Goal: Task Accomplishment & Management: Use online tool/utility

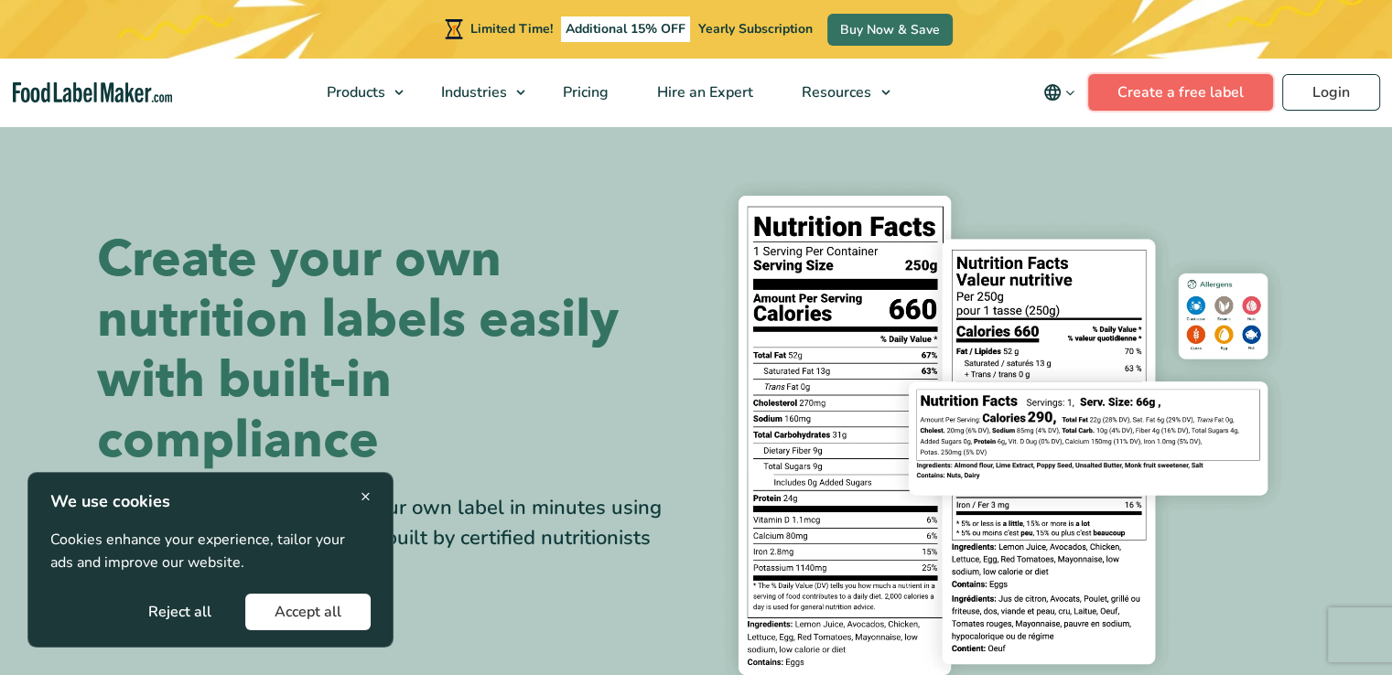
click at [1171, 92] on link "Create a free label" at bounding box center [1180, 92] width 185 height 37
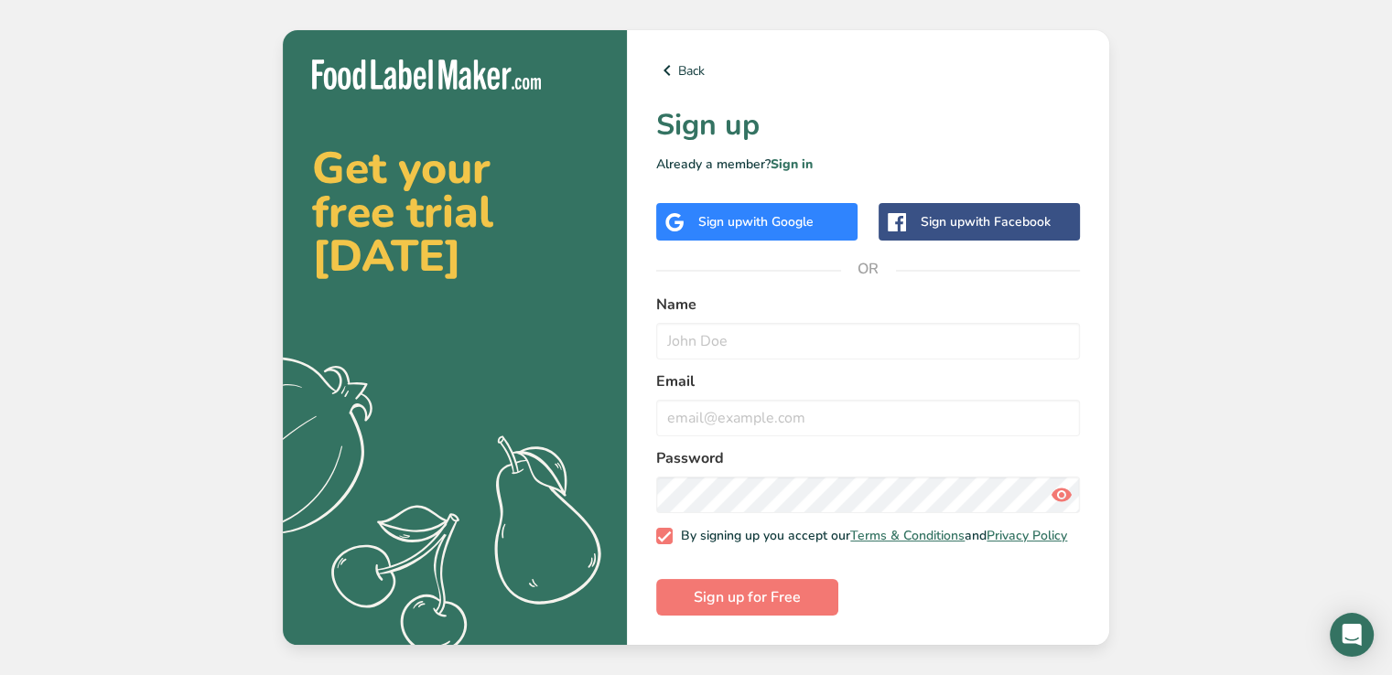
click at [759, 213] on span "with Google" at bounding box center [777, 221] width 71 height 17
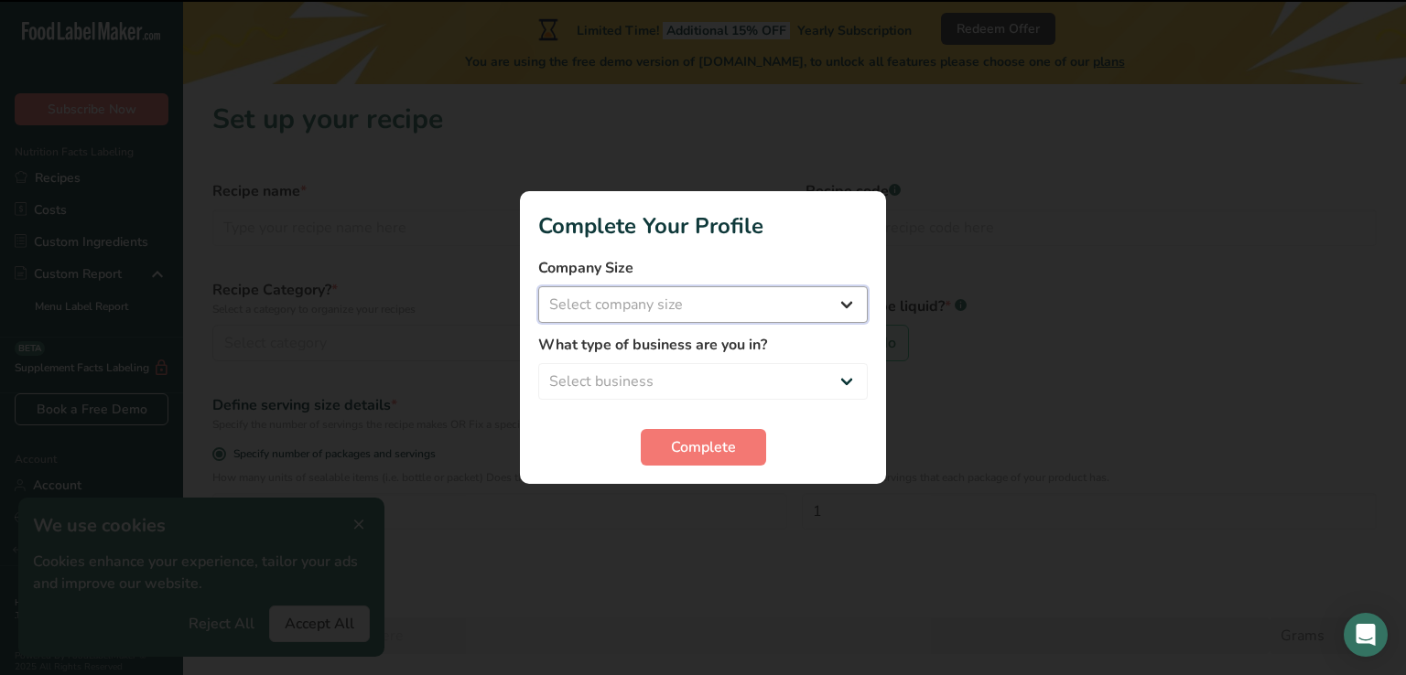
click at [817, 295] on select "Select company size Fewer than 10 Employees 10 to 50 Employees 51 to 500 Employ…" at bounding box center [702, 304] width 329 height 37
select select "1"
click at [538, 286] on select "Select company size Fewer than 10 Employees 10 to 50 Employees 51 to 500 Employ…" at bounding box center [702, 304] width 329 height 37
click at [754, 389] on select "Select business Packaged Food Manufacturer Restaurant & Cafe Bakery Meal Plans …" at bounding box center [702, 381] width 329 height 37
select select "8"
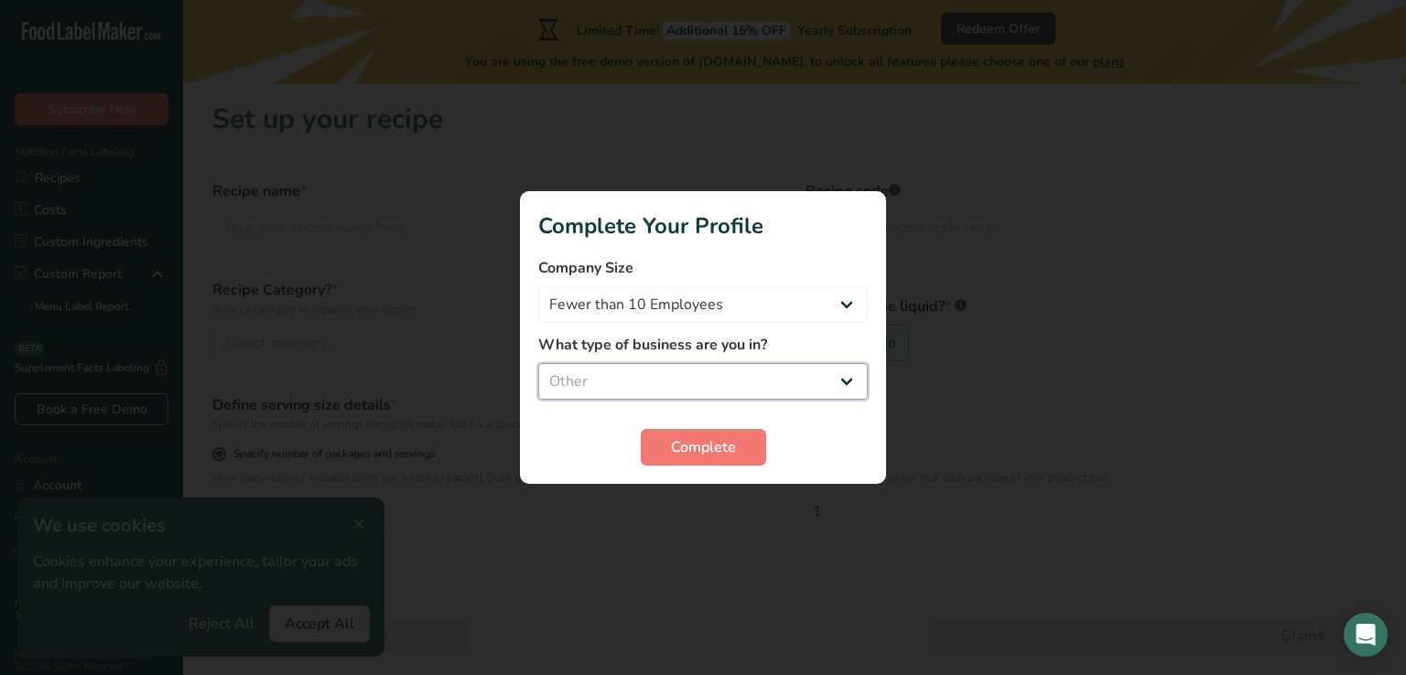
click at [538, 363] on select "Select business Packaged Food Manufacturer Restaurant & Cafe Bakery Meal Plans …" at bounding box center [702, 381] width 329 height 37
click at [701, 464] on button "Complete" at bounding box center [703, 447] width 125 height 37
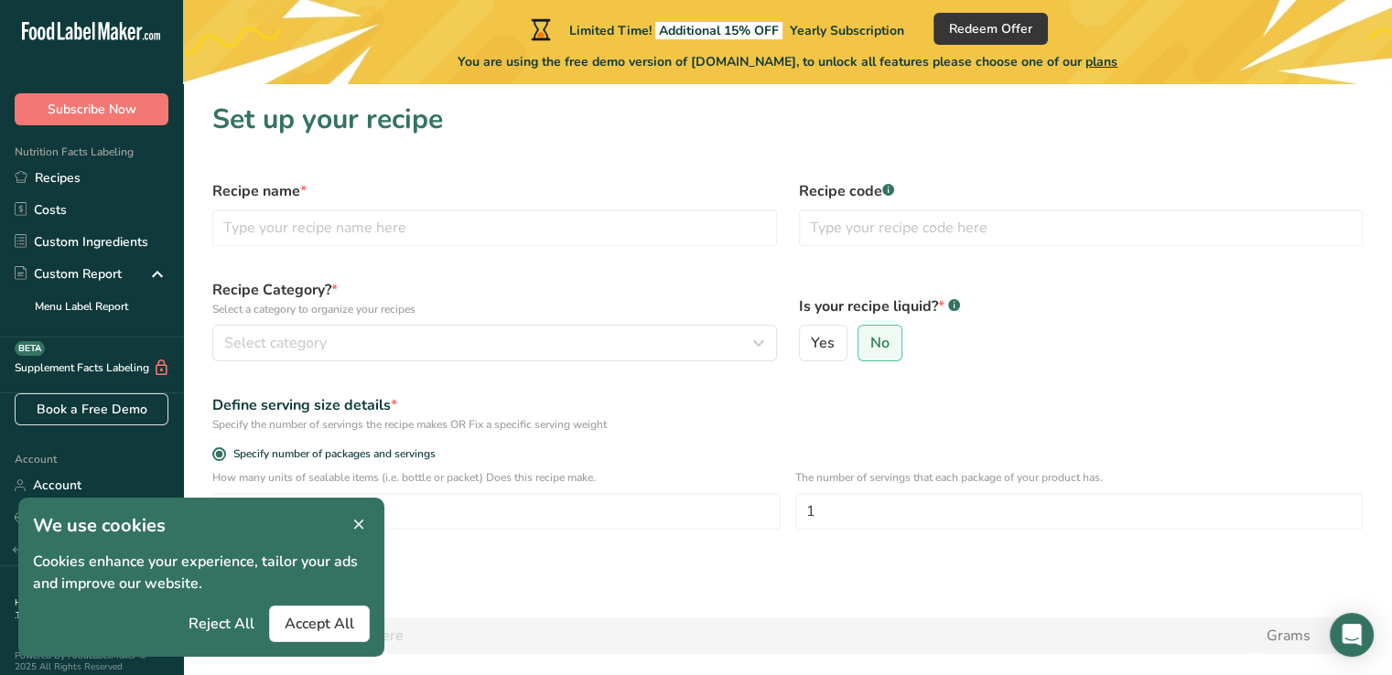
click at [359, 513] on icon at bounding box center [359, 526] width 16 height 26
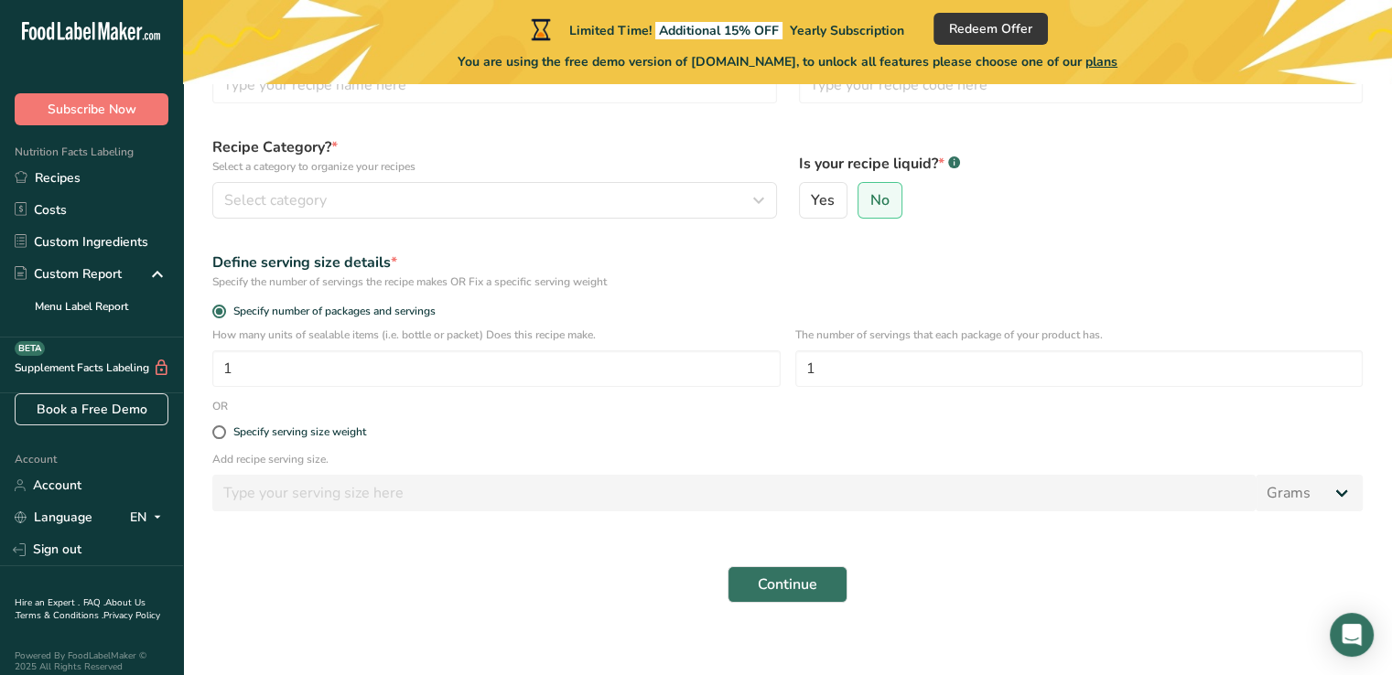
scroll to position [158, 0]
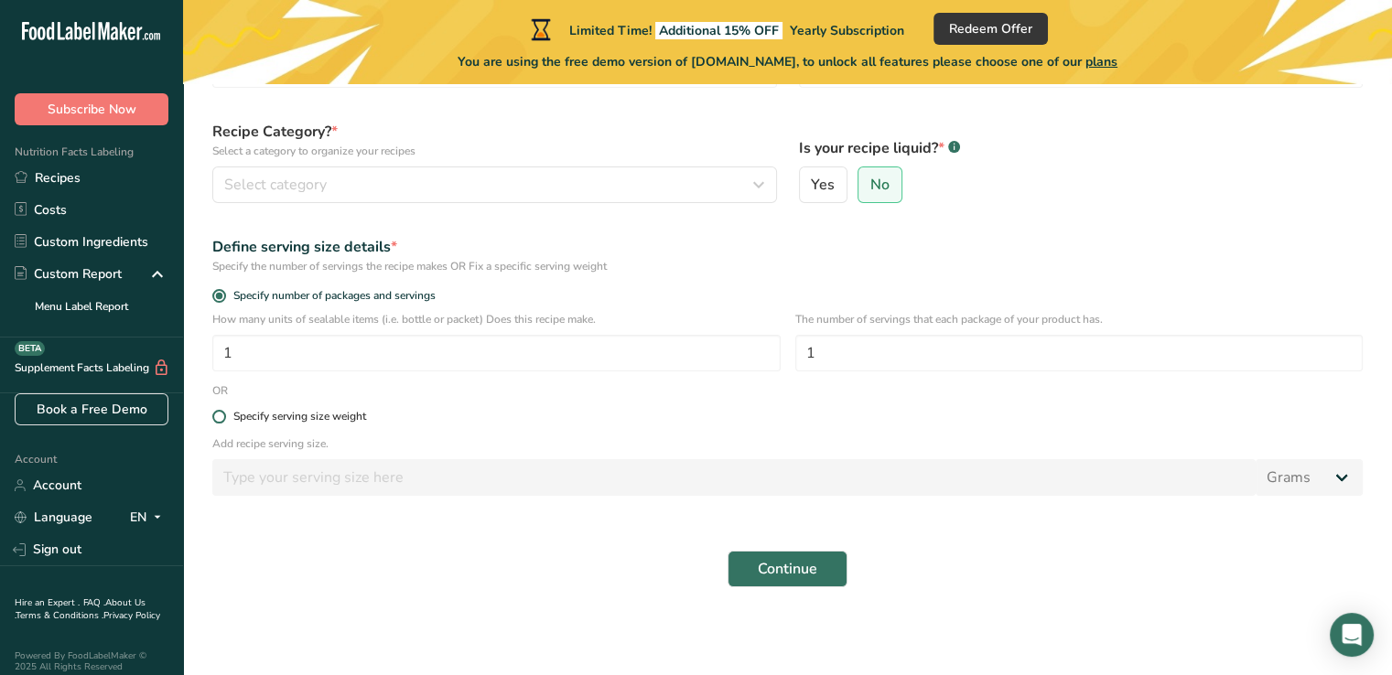
click at [216, 419] on span at bounding box center [219, 417] width 14 height 14
click at [216, 419] on input "Specify serving size weight" at bounding box center [218, 417] width 12 height 12
radio input "true"
radio input "false"
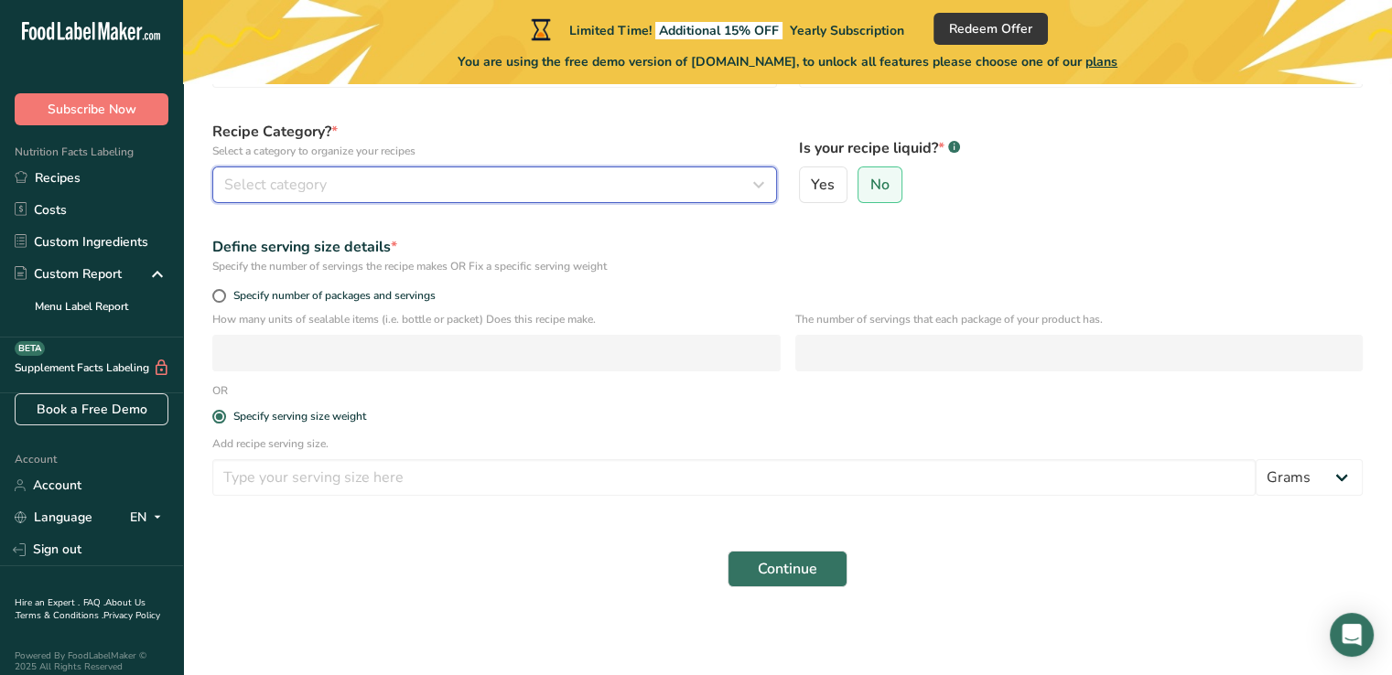
click at [378, 180] on div "Select category" at bounding box center [489, 185] width 530 height 22
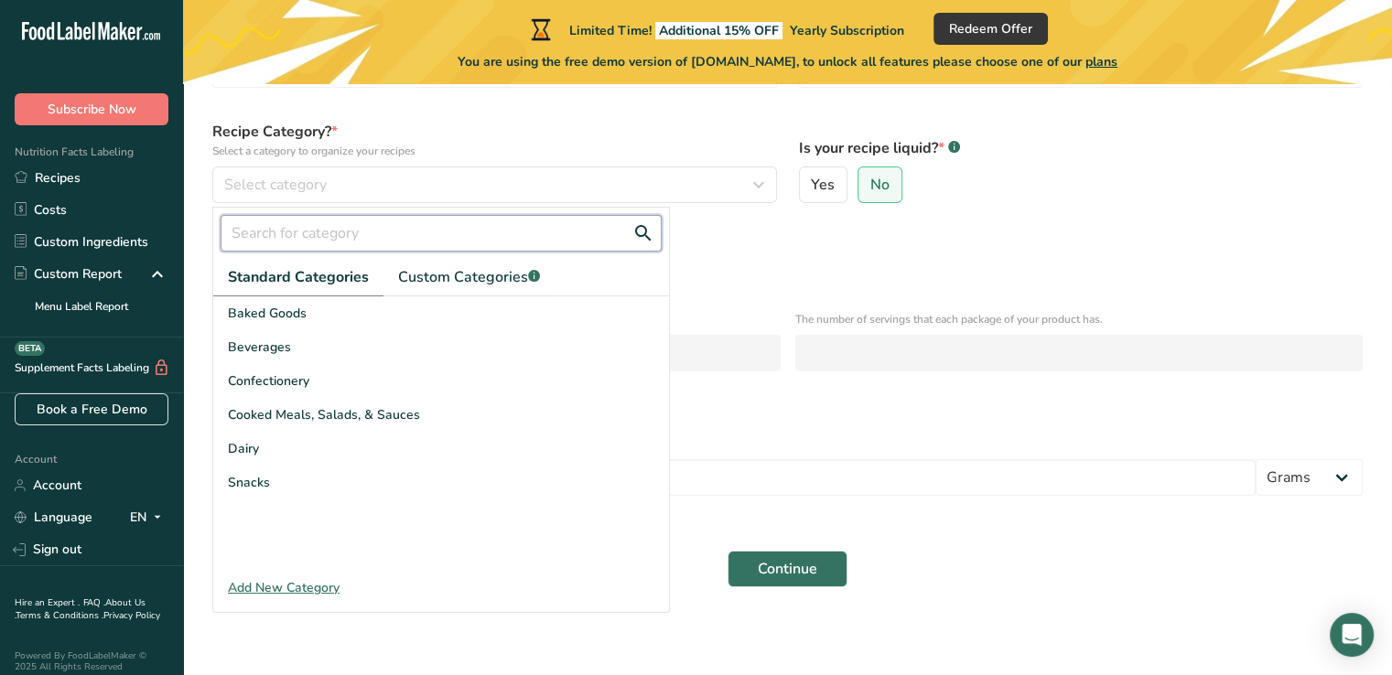
click at [359, 244] on input "text" at bounding box center [441, 233] width 441 height 37
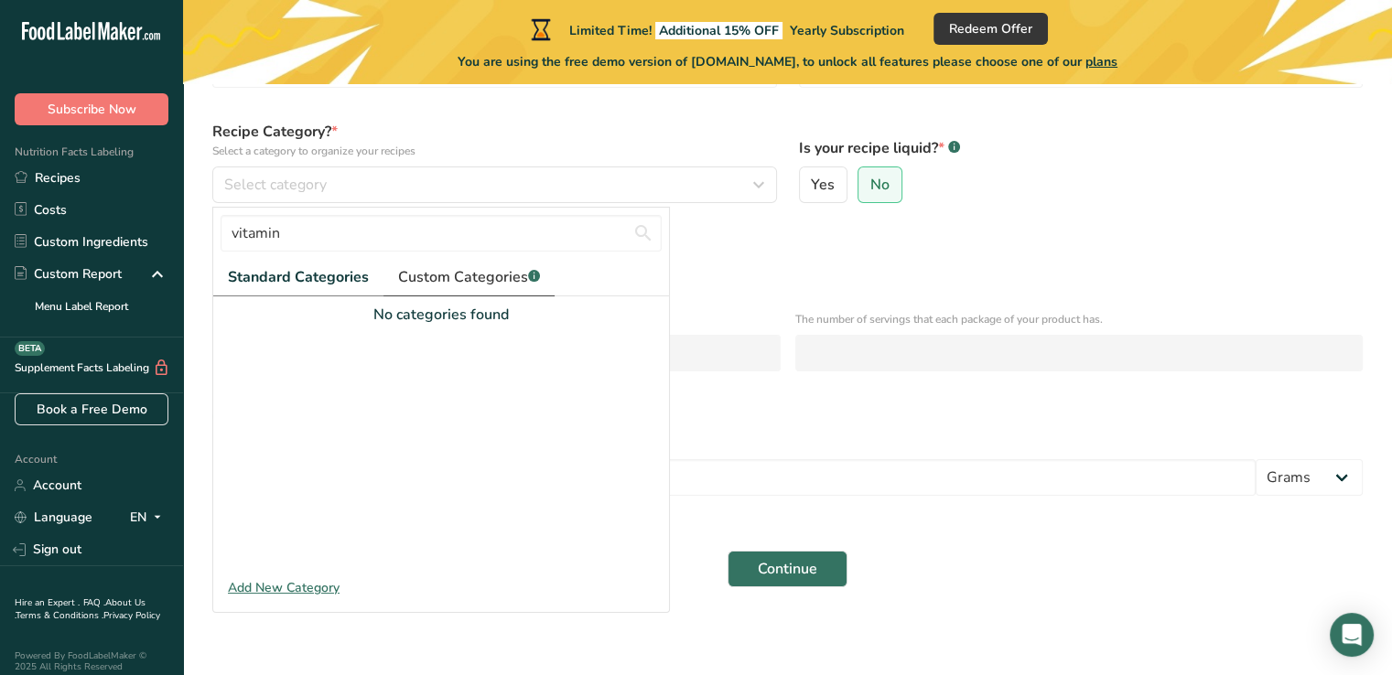
click at [472, 286] on span "Custom Categories .a-a{fill:#347362;}.b-a{fill:#fff;}" at bounding box center [469, 277] width 142 height 22
click at [323, 286] on span "Standard Categories" at bounding box center [297, 277] width 139 height 22
click at [337, 241] on input "vitamin" at bounding box center [441, 233] width 441 height 37
type input "v"
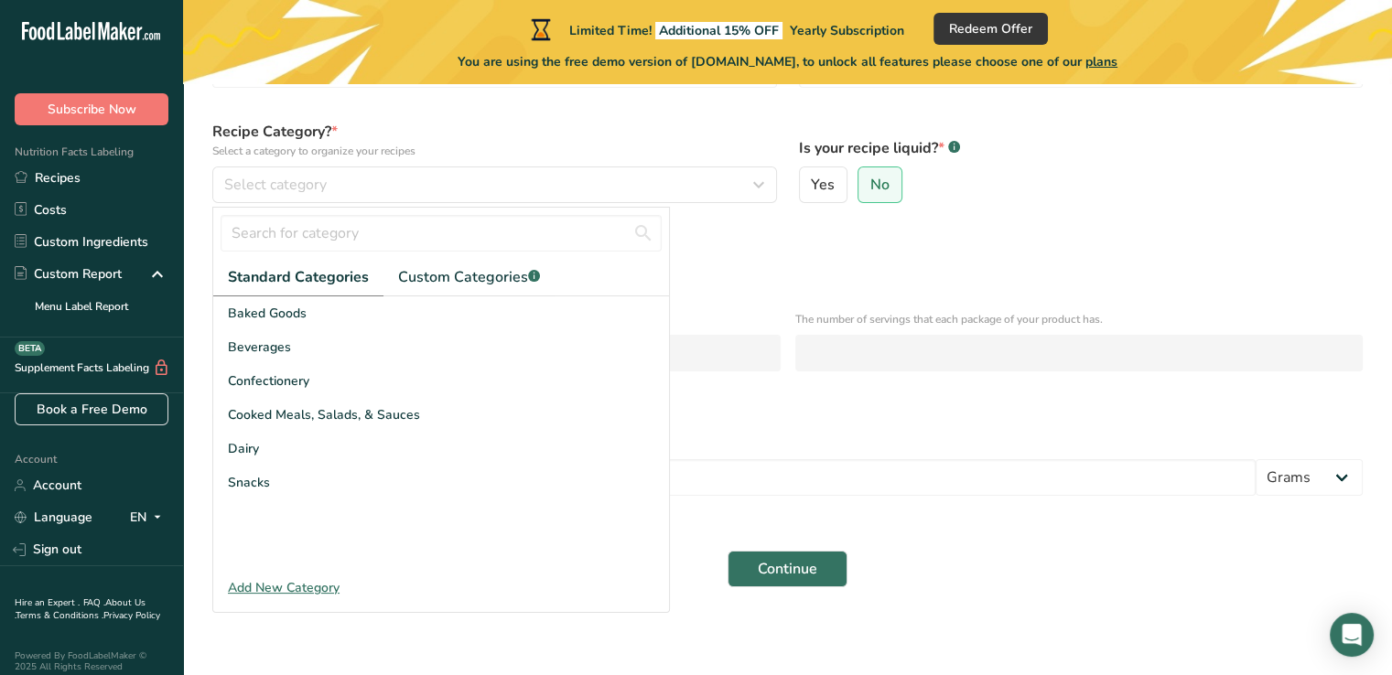
click at [298, 597] on div "Standard Categories Custom Categories .a-a{fill:#347362;}.b-a{fill:#fff;} Baked…" at bounding box center [441, 410] width 458 height 406
click at [293, 586] on div "Add New Category" at bounding box center [441, 587] width 456 height 19
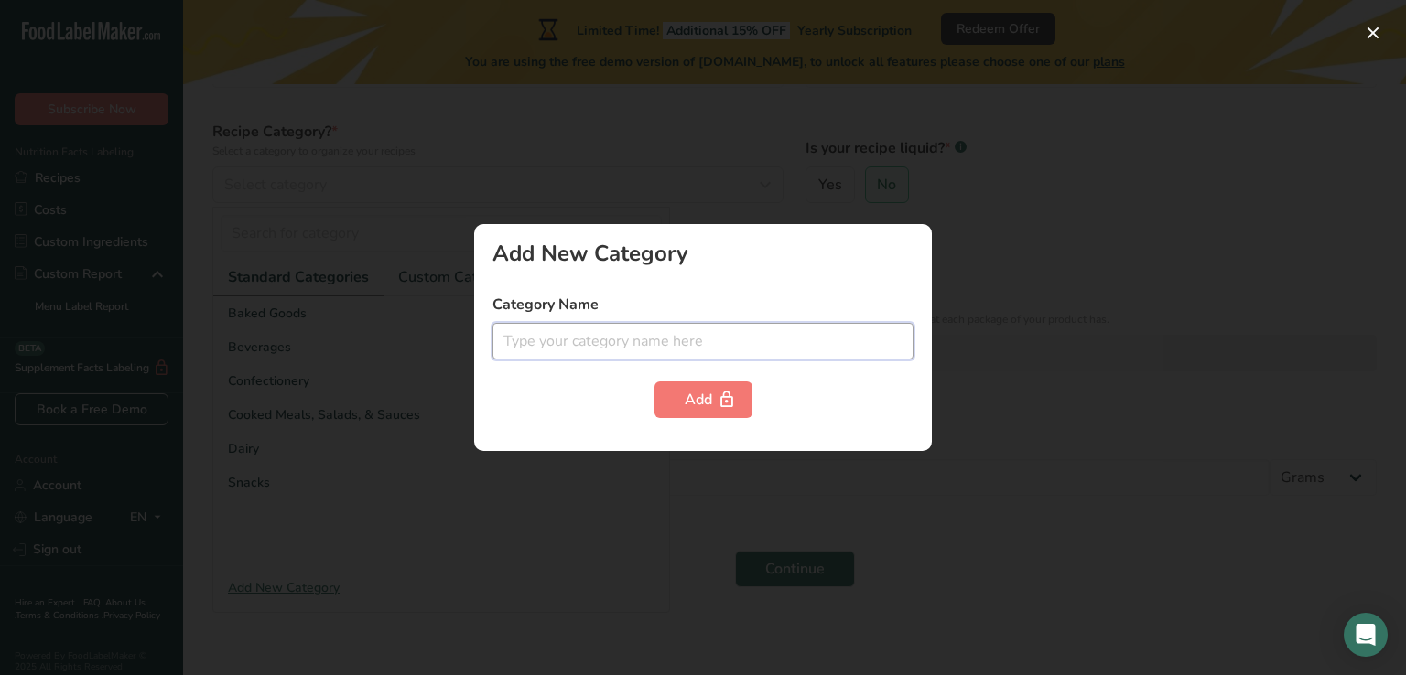
click at [628, 323] on input "text" at bounding box center [702, 341] width 421 height 37
type input "B"
type input "Vitamin"
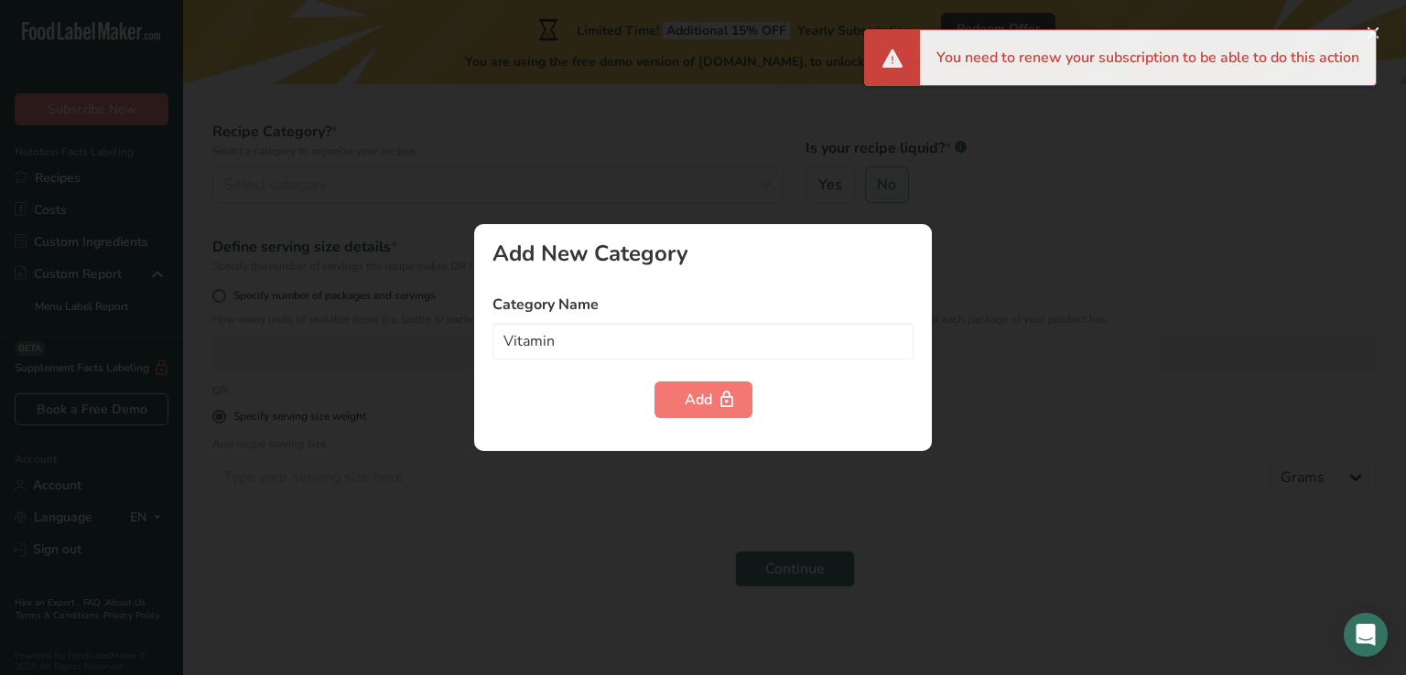
click at [1026, 217] on div at bounding box center [703, 337] width 1406 height 675
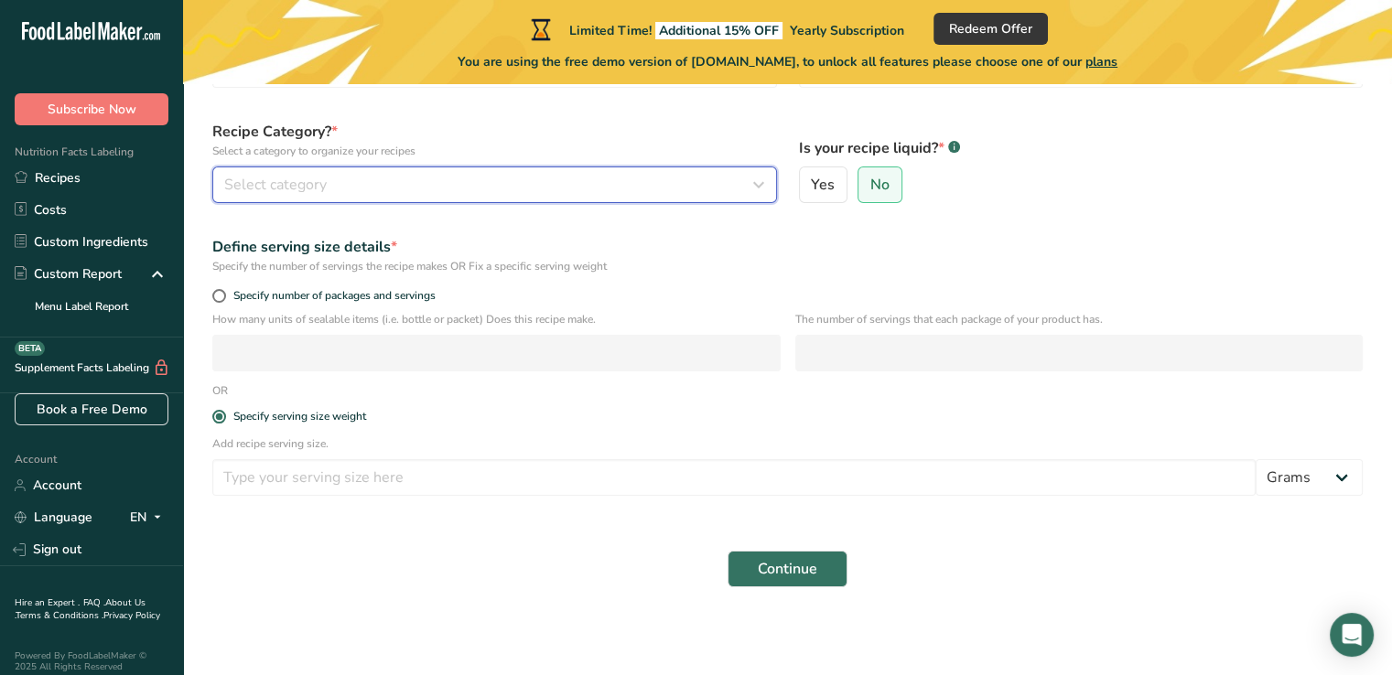
click at [301, 176] on span "Select category" at bounding box center [275, 185] width 103 height 22
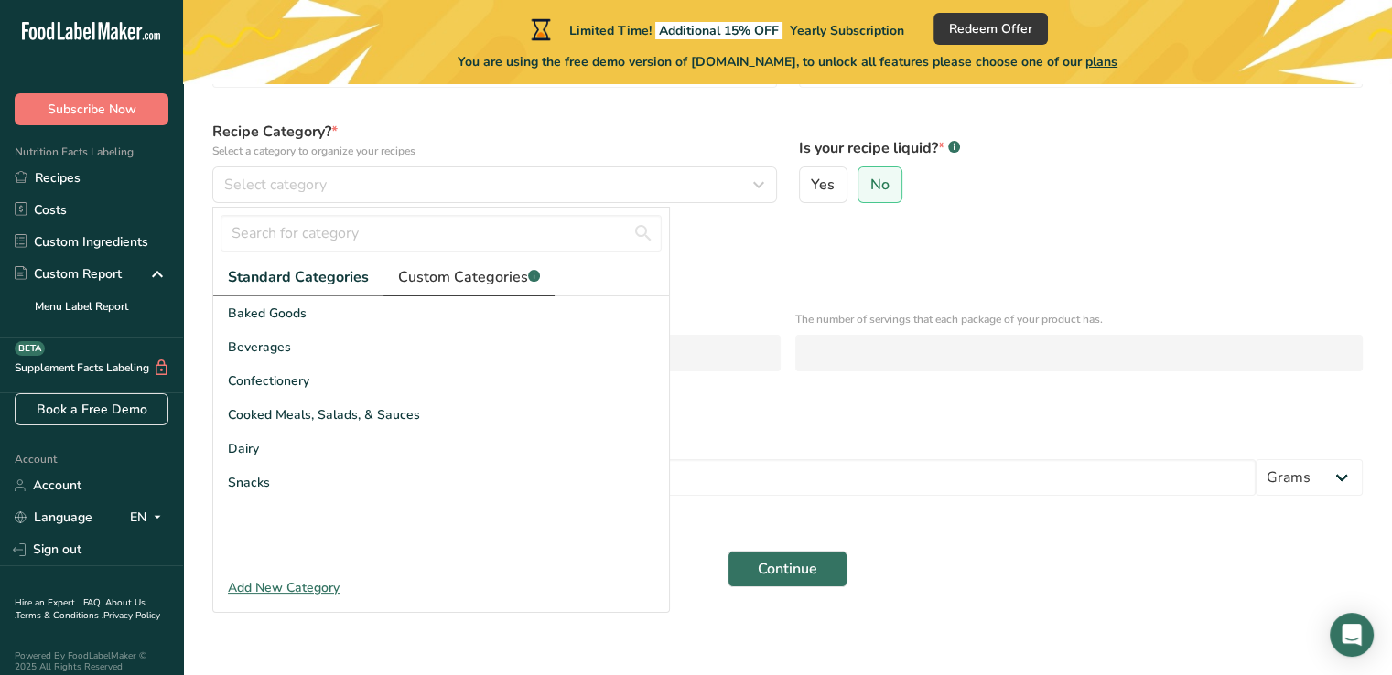
click at [432, 279] on span "Custom Categories .a-a{fill:#347362;}.b-a{fill:#fff;}" at bounding box center [469, 277] width 142 height 22
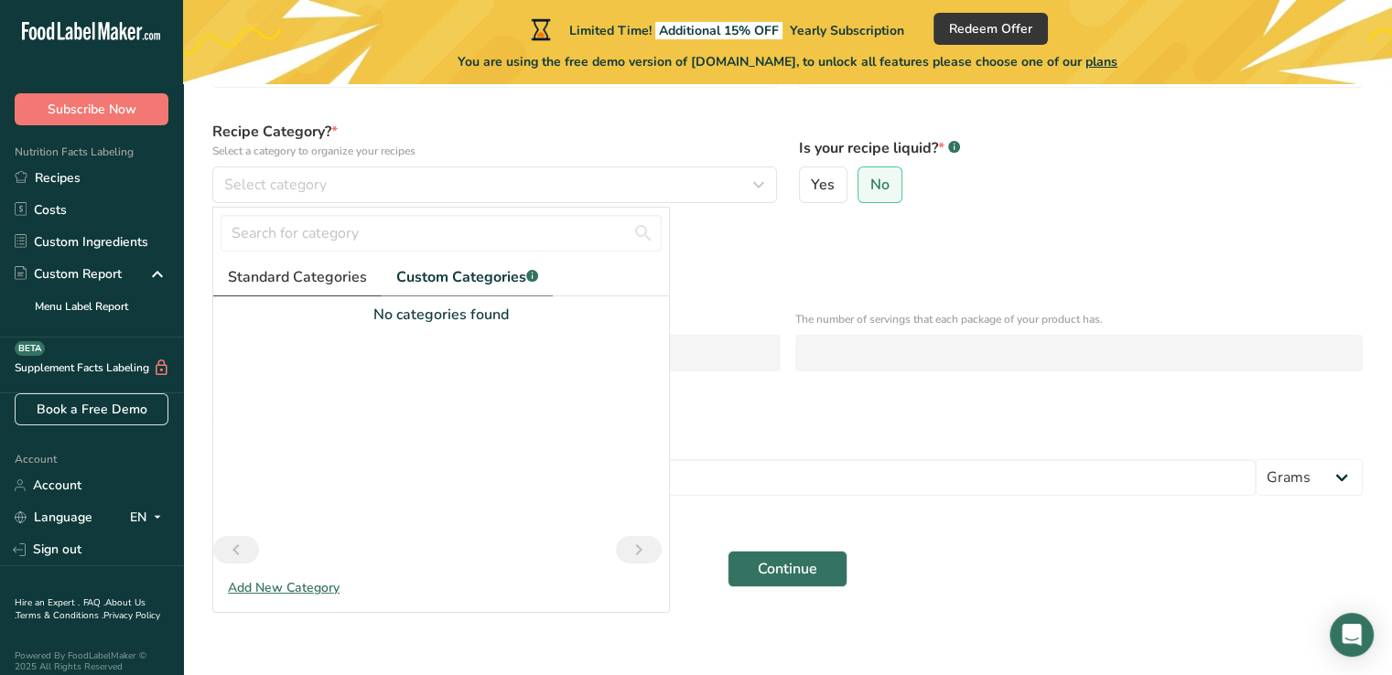
click at [327, 270] on span "Standard Categories" at bounding box center [297, 277] width 139 height 22
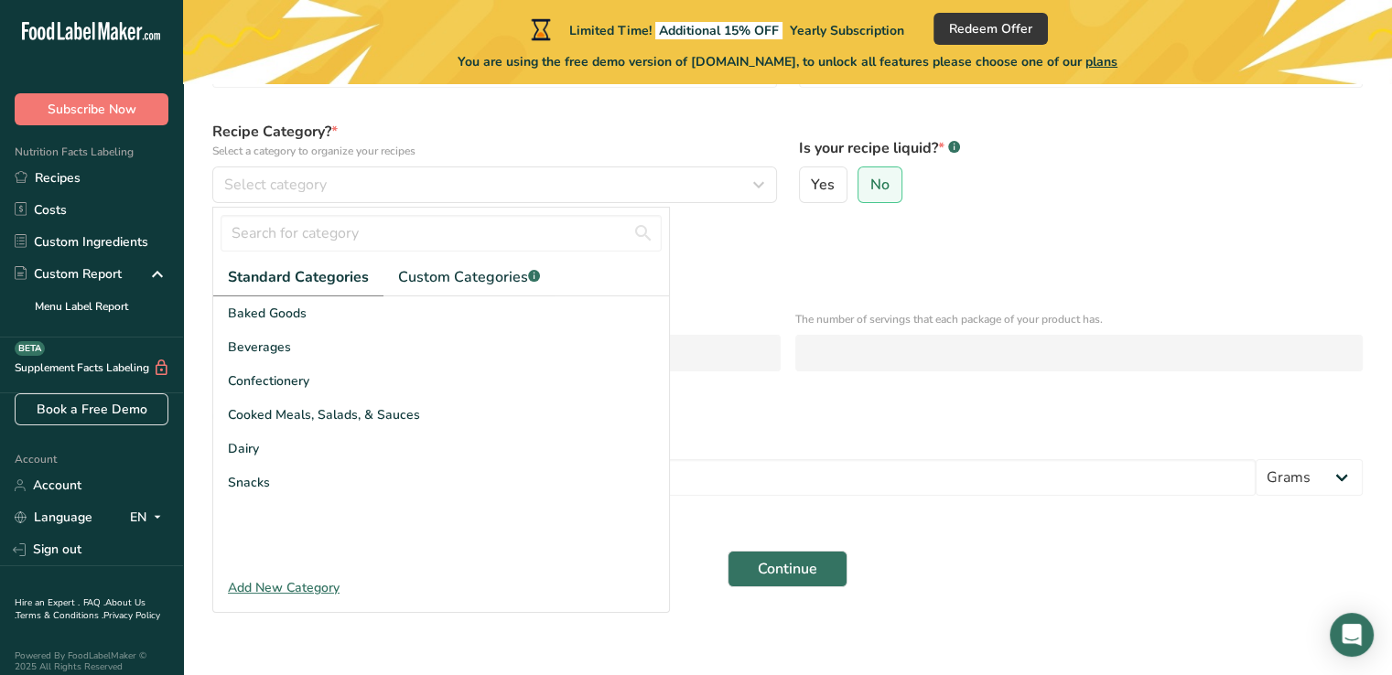
click at [444, 121] on label "Recipe Category? * Select a category to organize your recipes" at bounding box center [494, 140] width 565 height 38
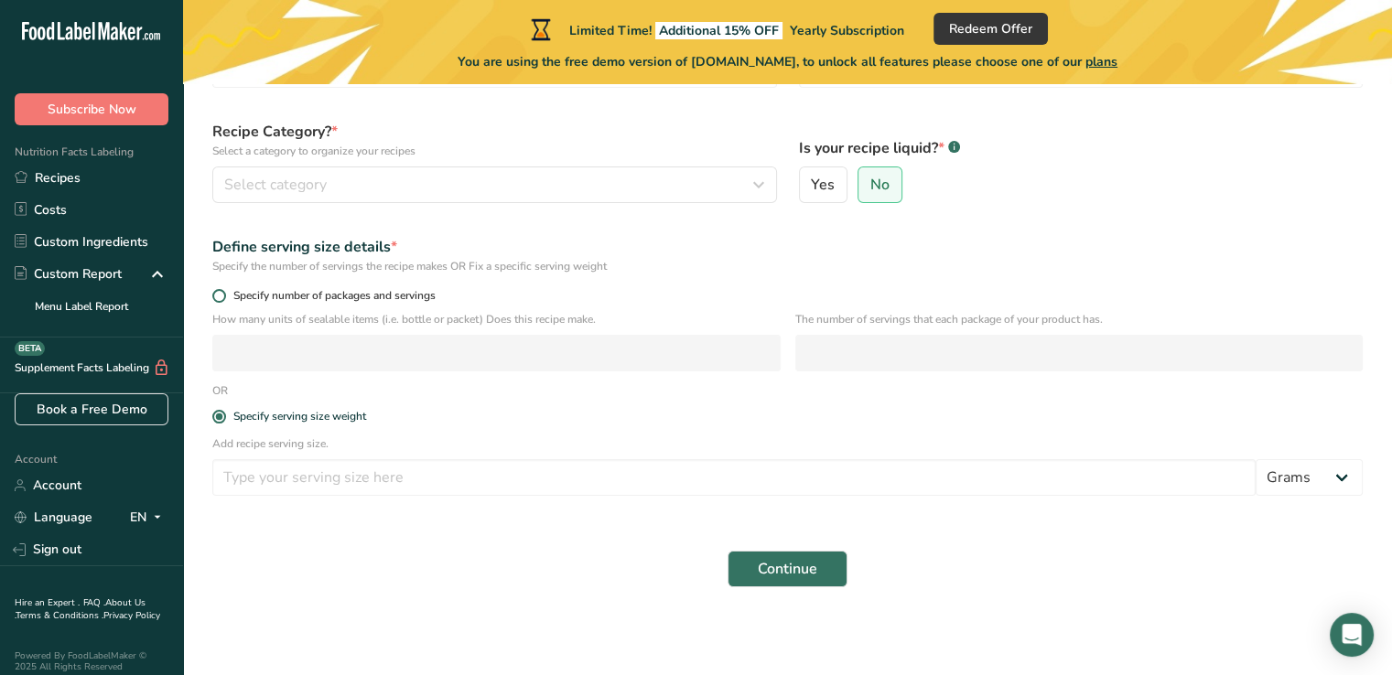
click at [221, 294] on span at bounding box center [219, 296] width 14 height 14
click at [221, 294] on input "Specify number of packages and servings" at bounding box center [218, 296] width 12 height 12
radio input "true"
radio input "false"
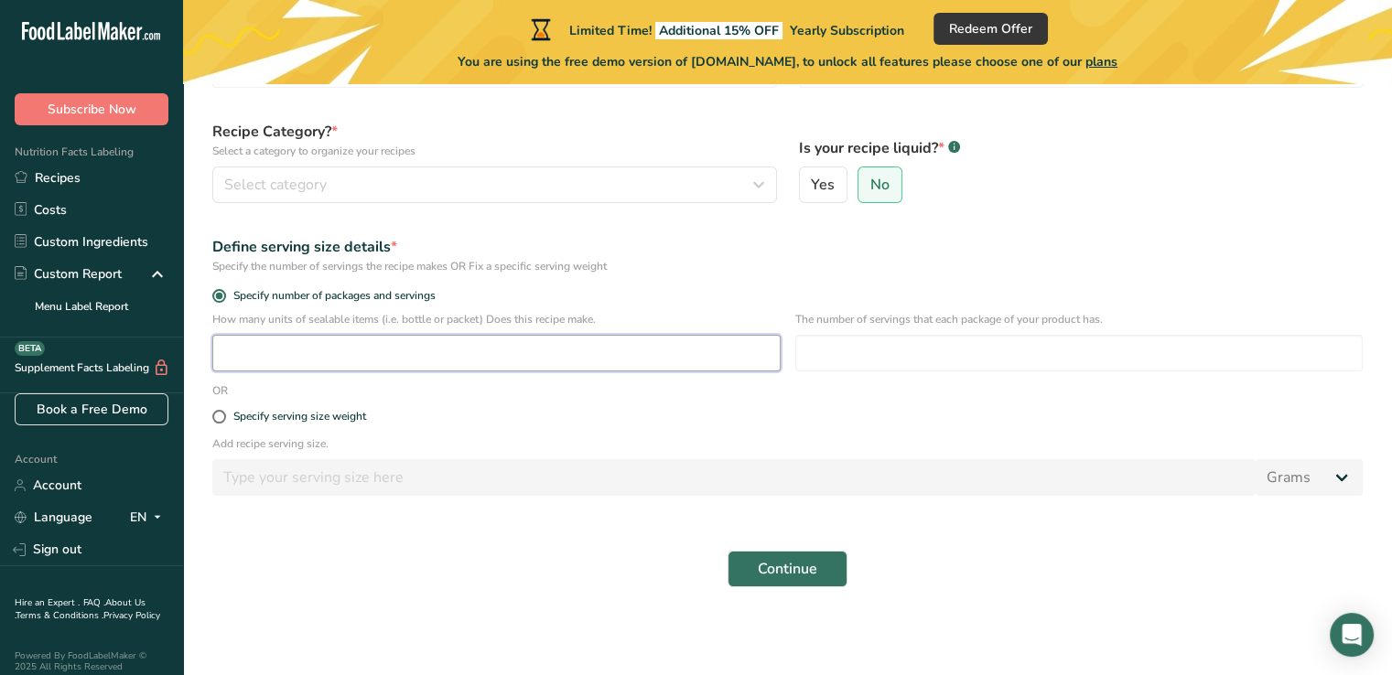
click at [572, 362] on input "number" at bounding box center [496, 353] width 568 height 37
type input "90"
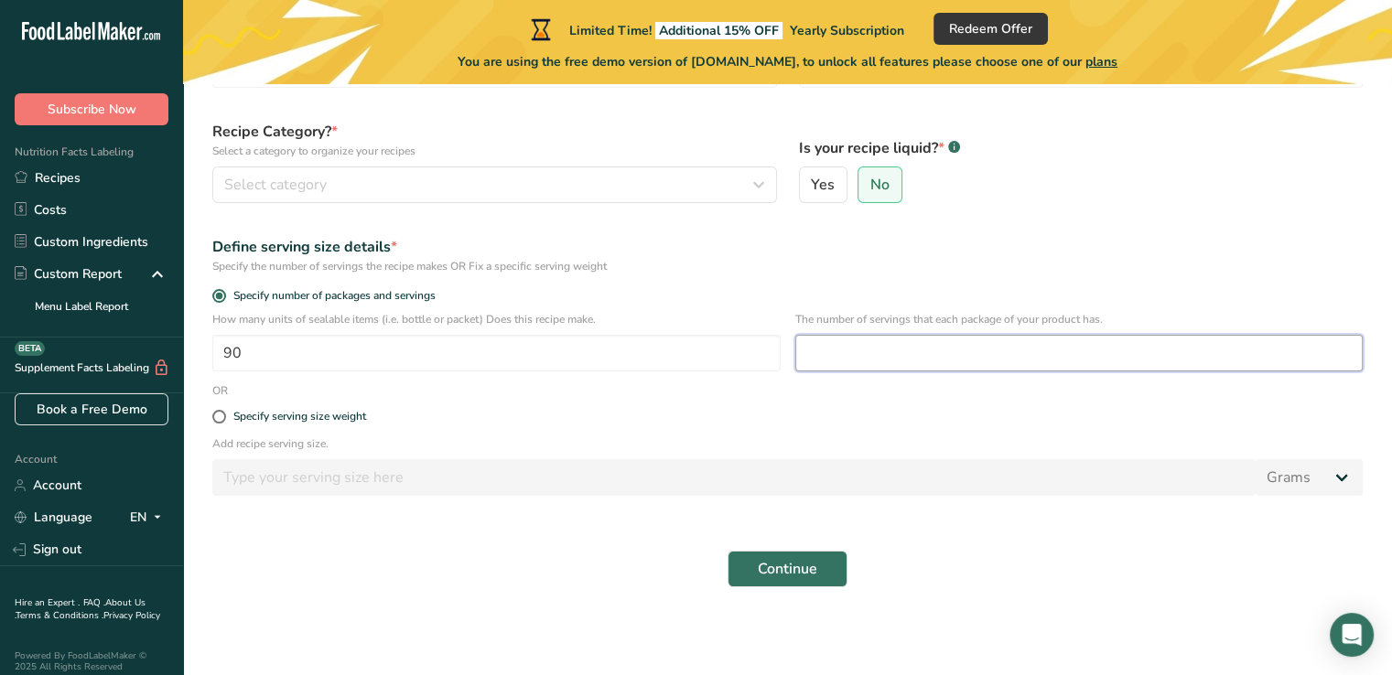
click at [909, 341] on input "number" at bounding box center [1079, 353] width 568 height 37
type input "9"
type input "90"
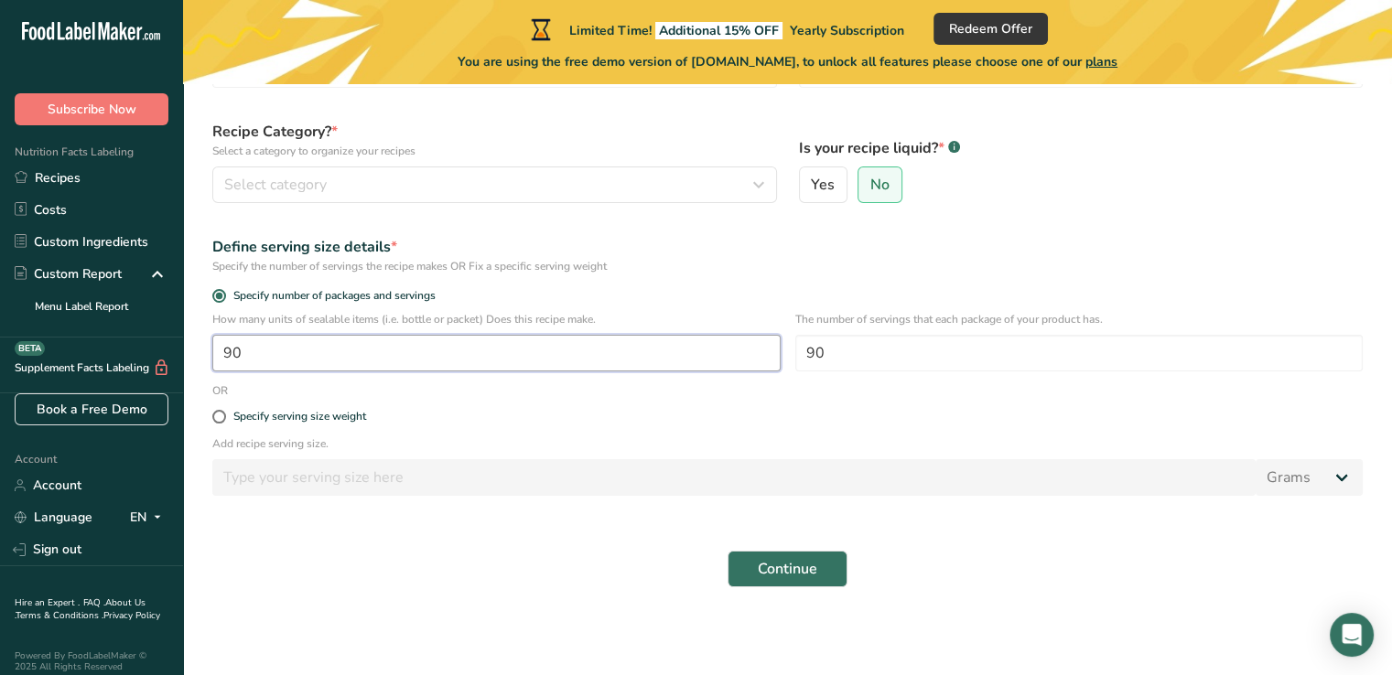
click at [379, 355] on input "90" at bounding box center [496, 353] width 568 height 37
type input "1"
click at [794, 558] on span "Continue" at bounding box center [787, 569] width 59 height 22
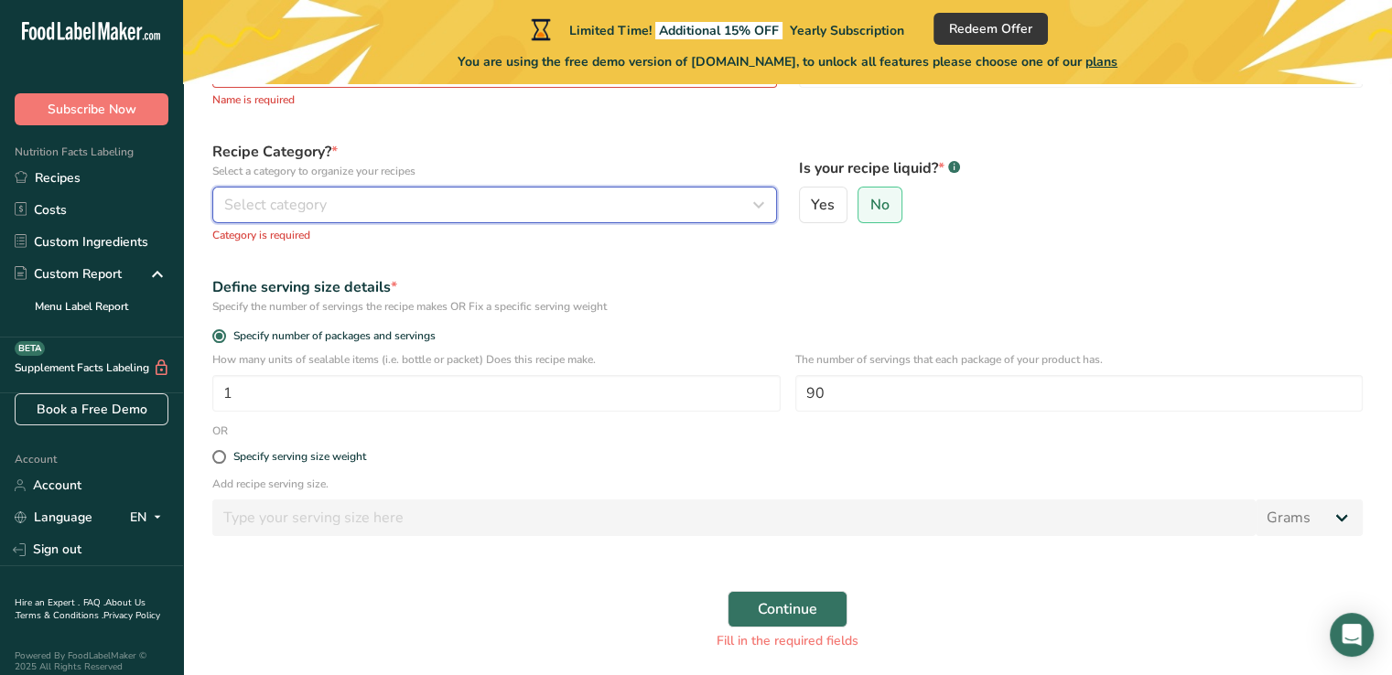
click at [514, 208] on div "Select category" at bounding box center [489, 205] width 530 height 22
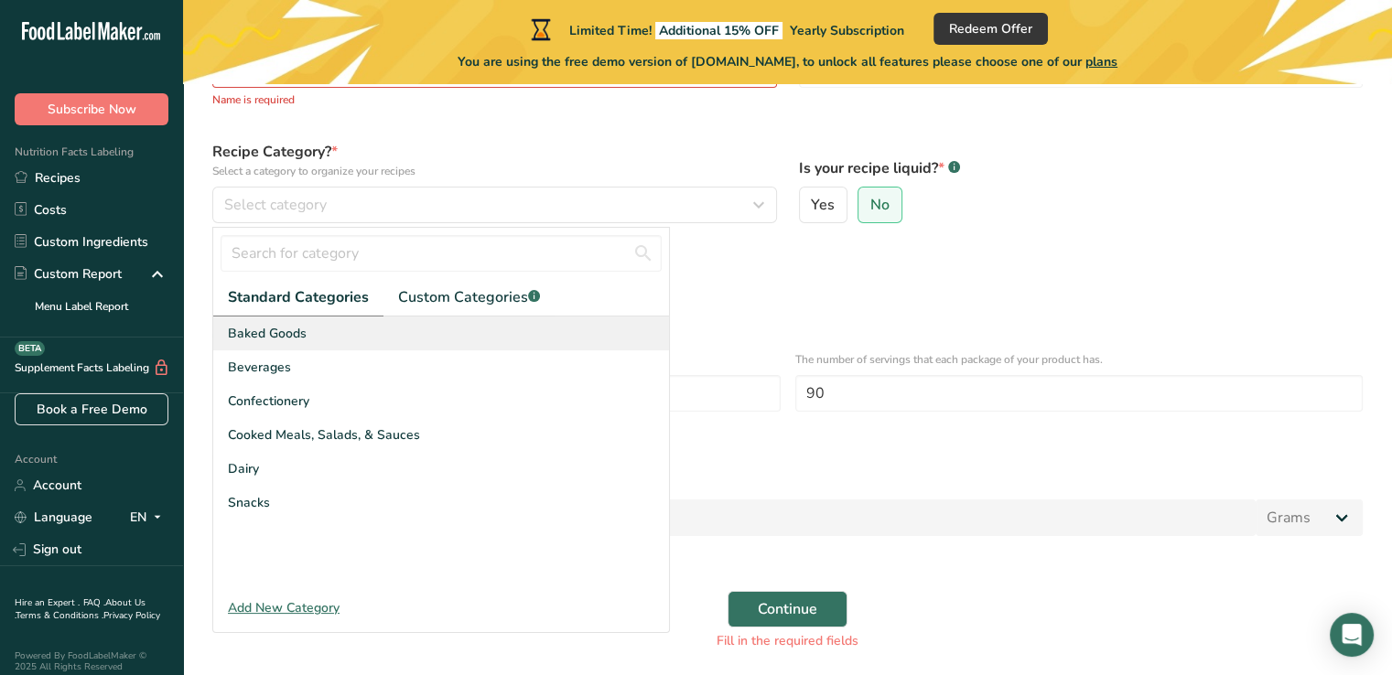
click at [260, 334] on span "Baked Goods" at bounding box center [267, 333] width 79 height 19
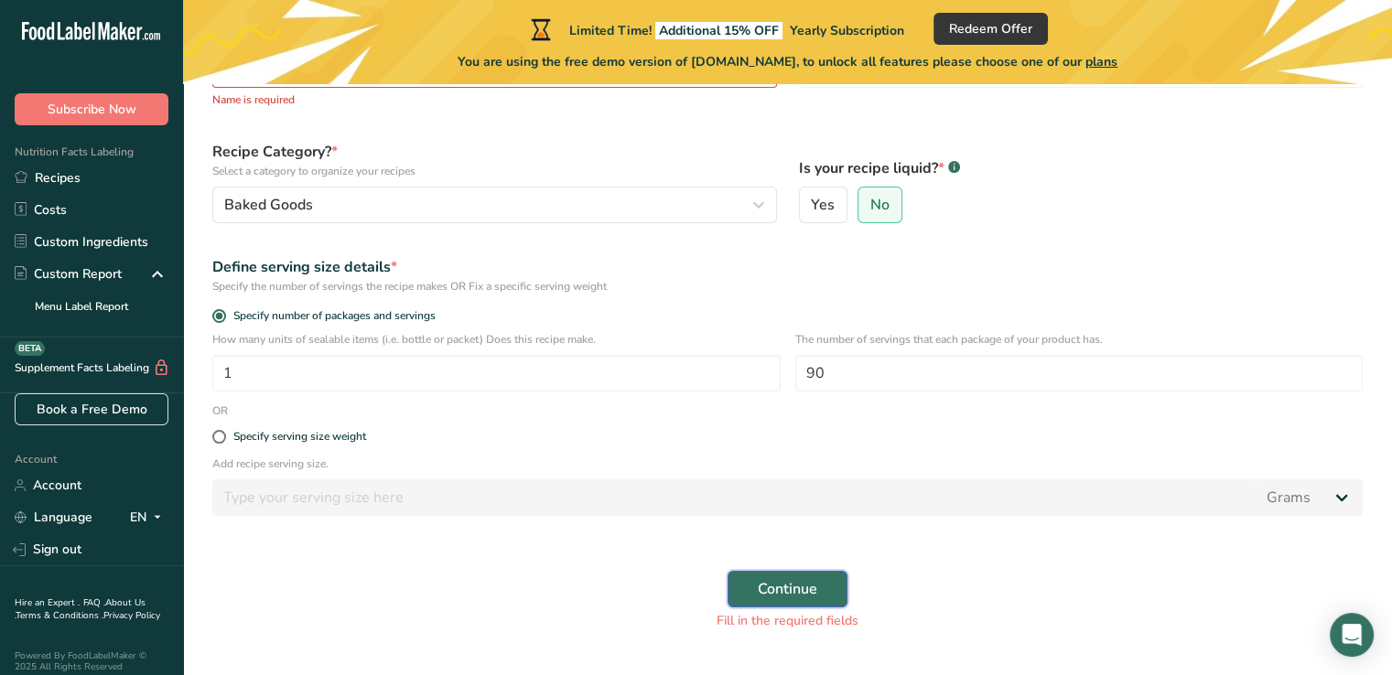
click at [769, 592] on span "Continue" at bounding box center [787, 589] width 59 height 22
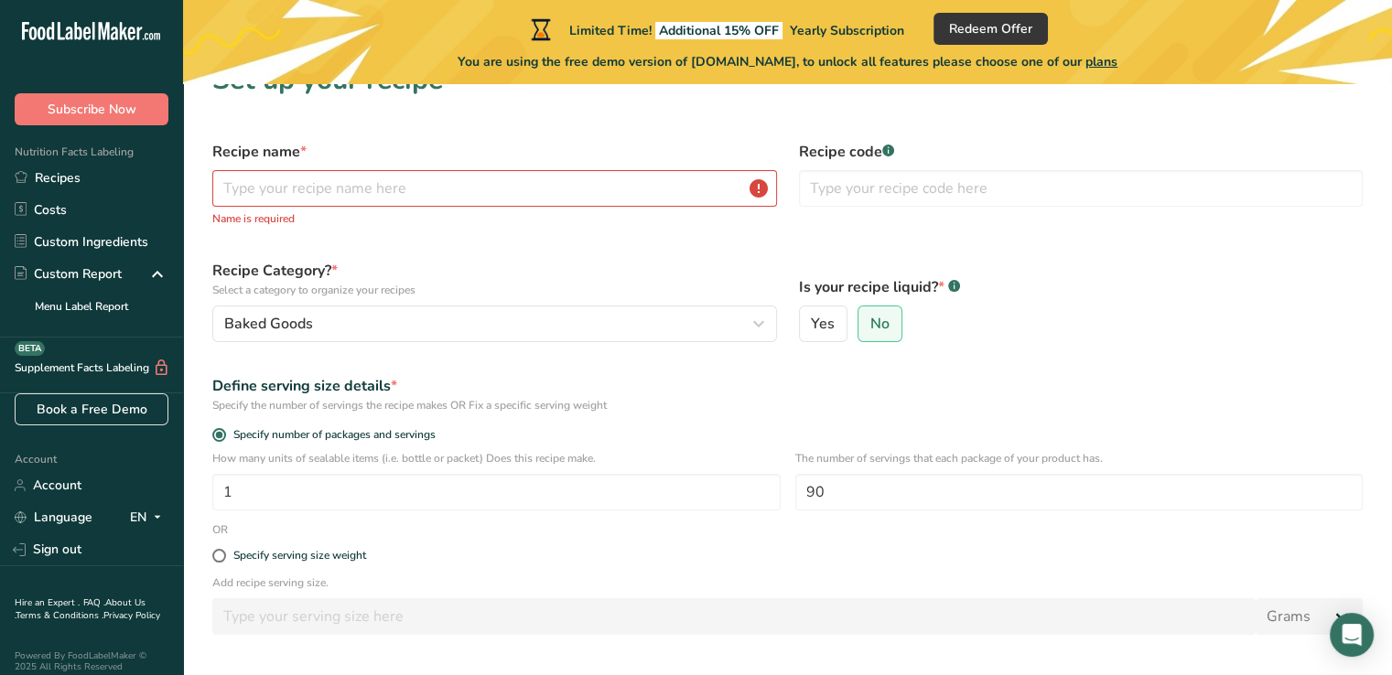
scroll to position [0, 0]
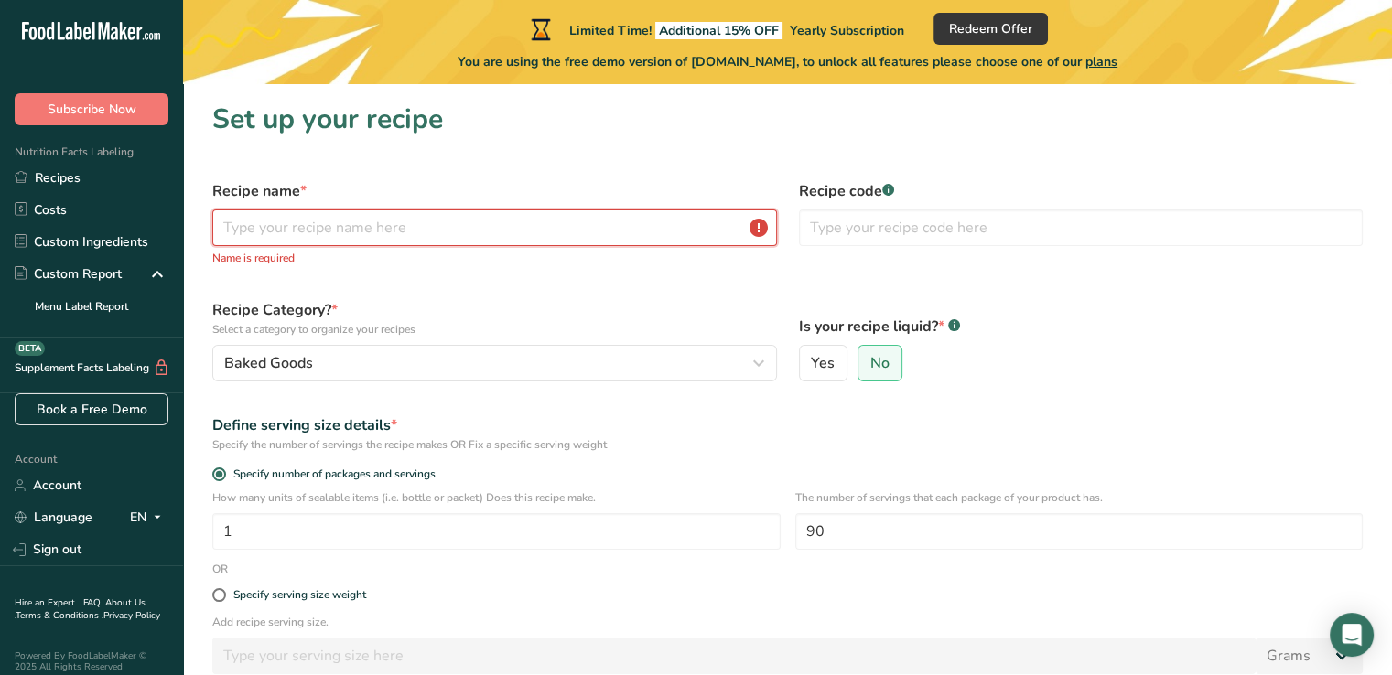
click at [397, 234] on input "text" at bounding box center [494, 228] width 565 height 37
type input "M"
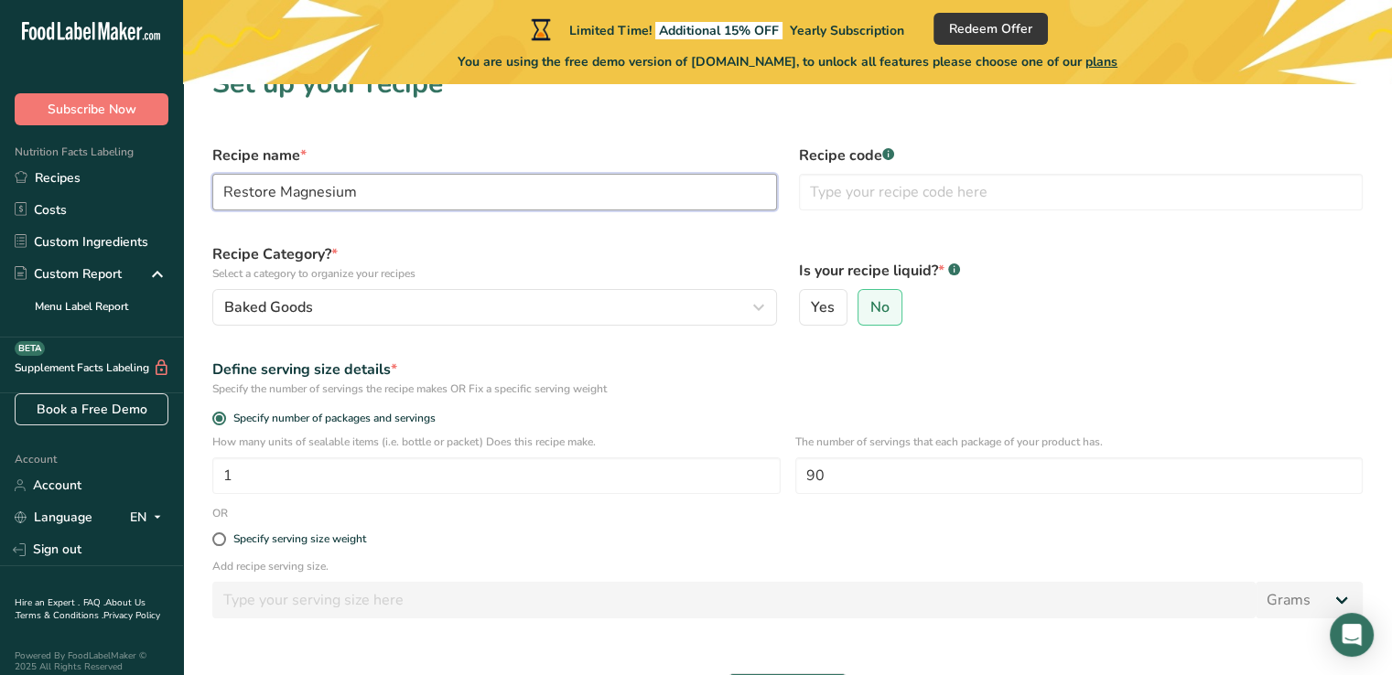
scroll to position [204, 0]
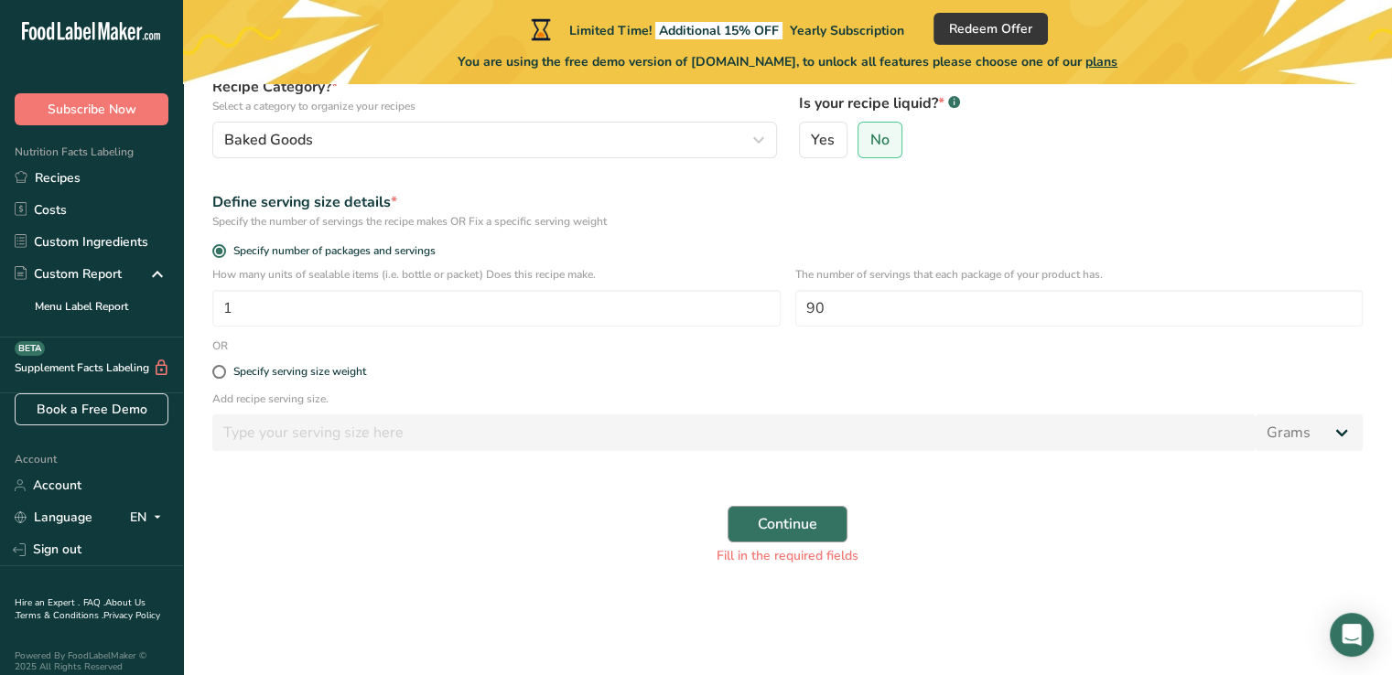
type input "Restore Magnesium"
click at [803, 519] on span "Continue" at bounding box center [787, 524] width 59 height 22
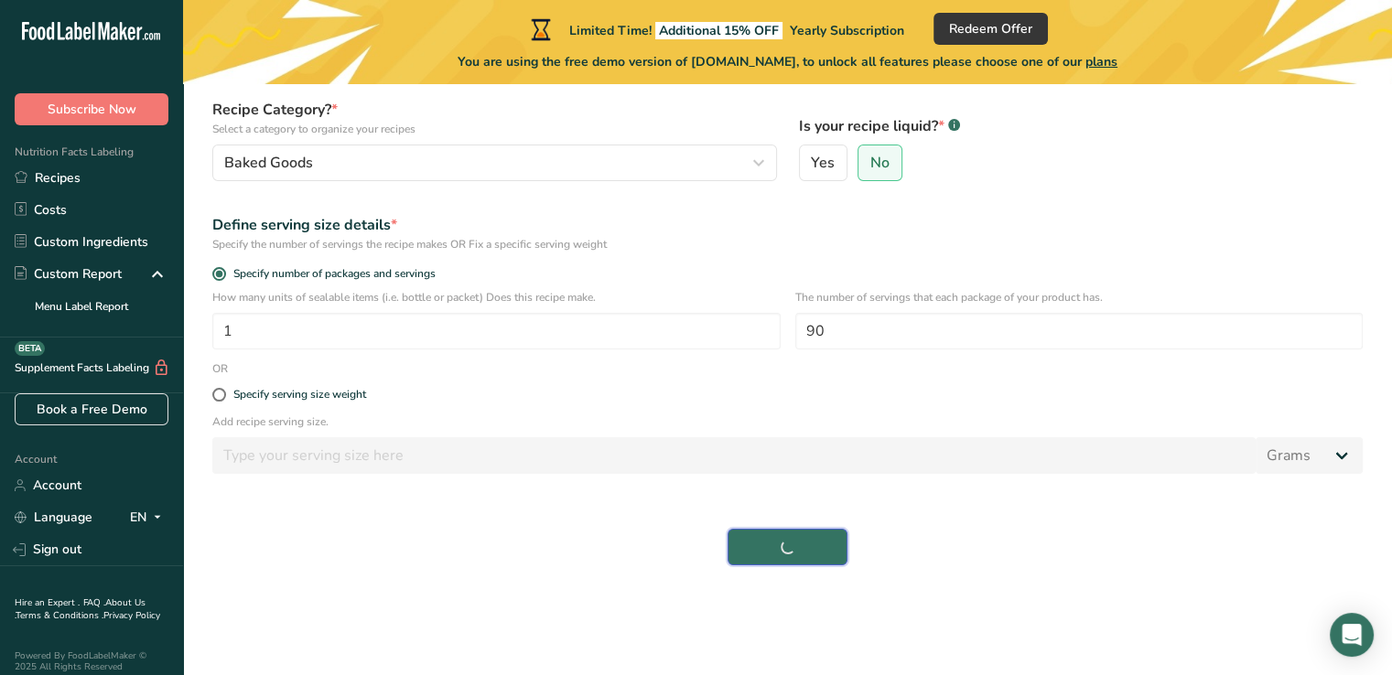
scroll to position [180, 0]
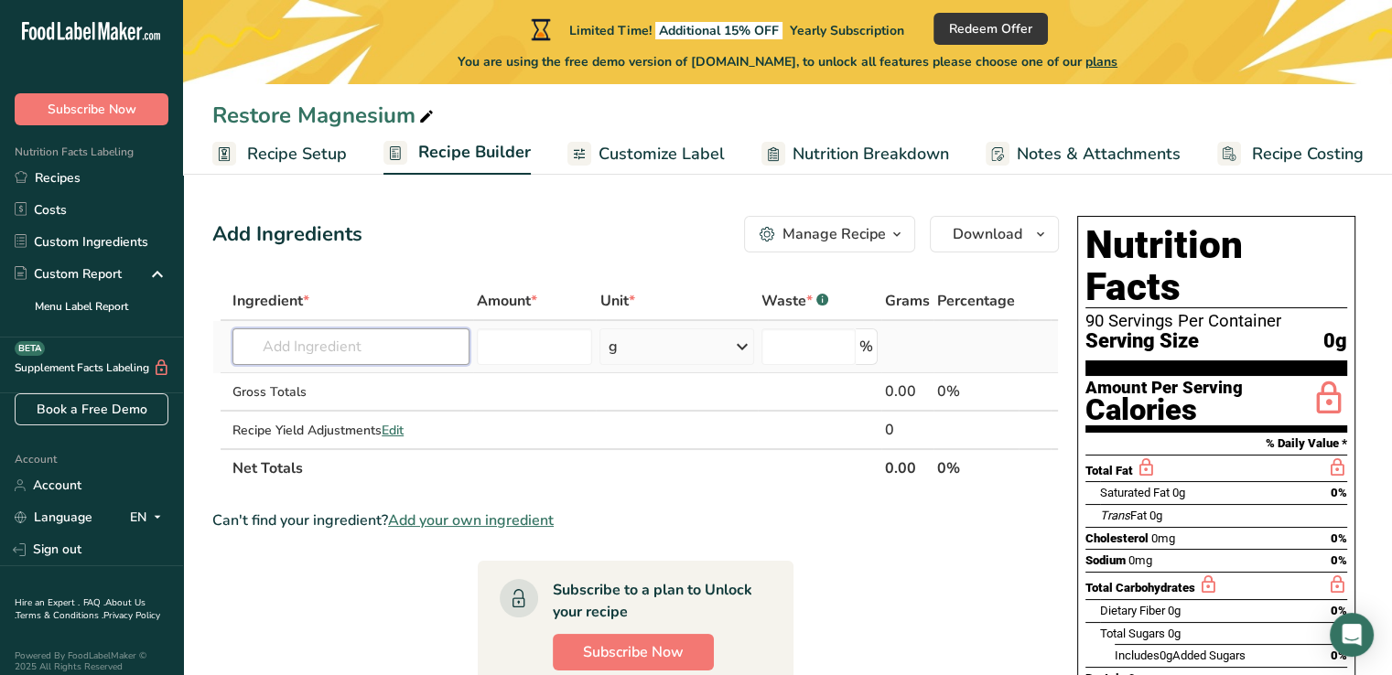
click at [305, 340] on input "text" at bounding box center [350, 347] width 237 height 37
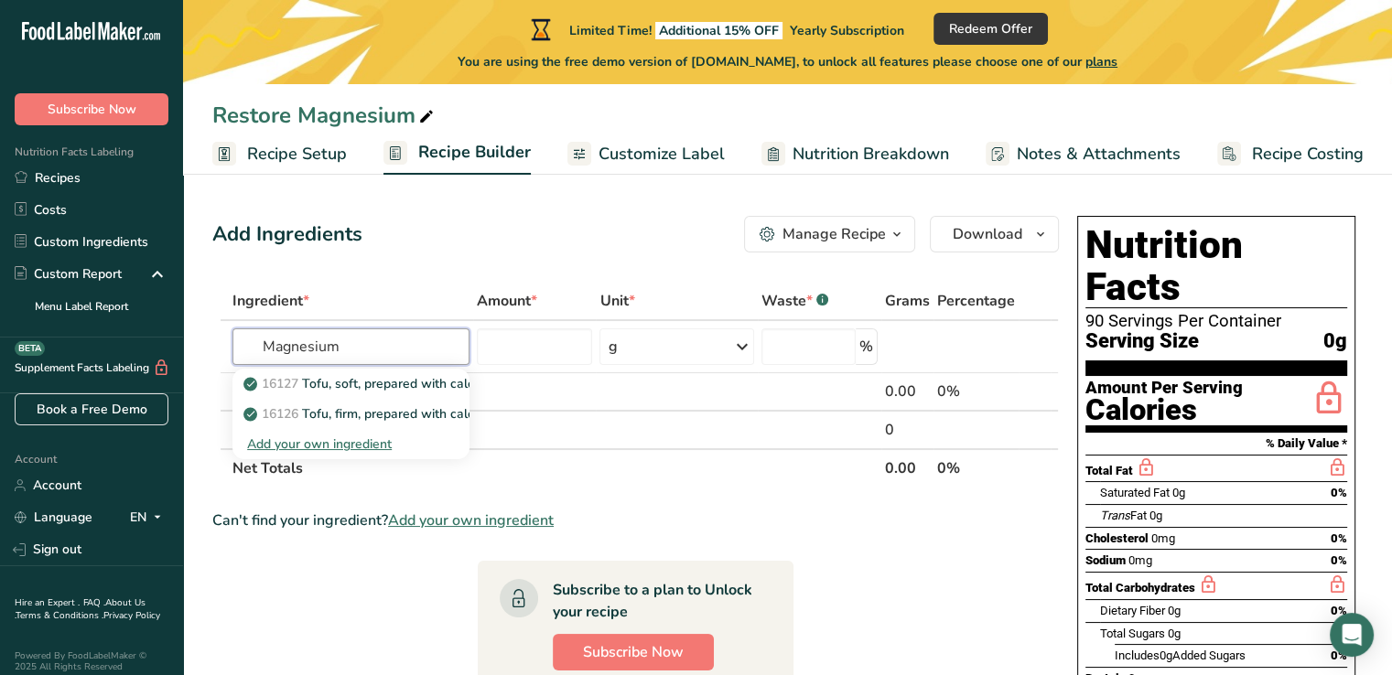
type input "Magnesium"
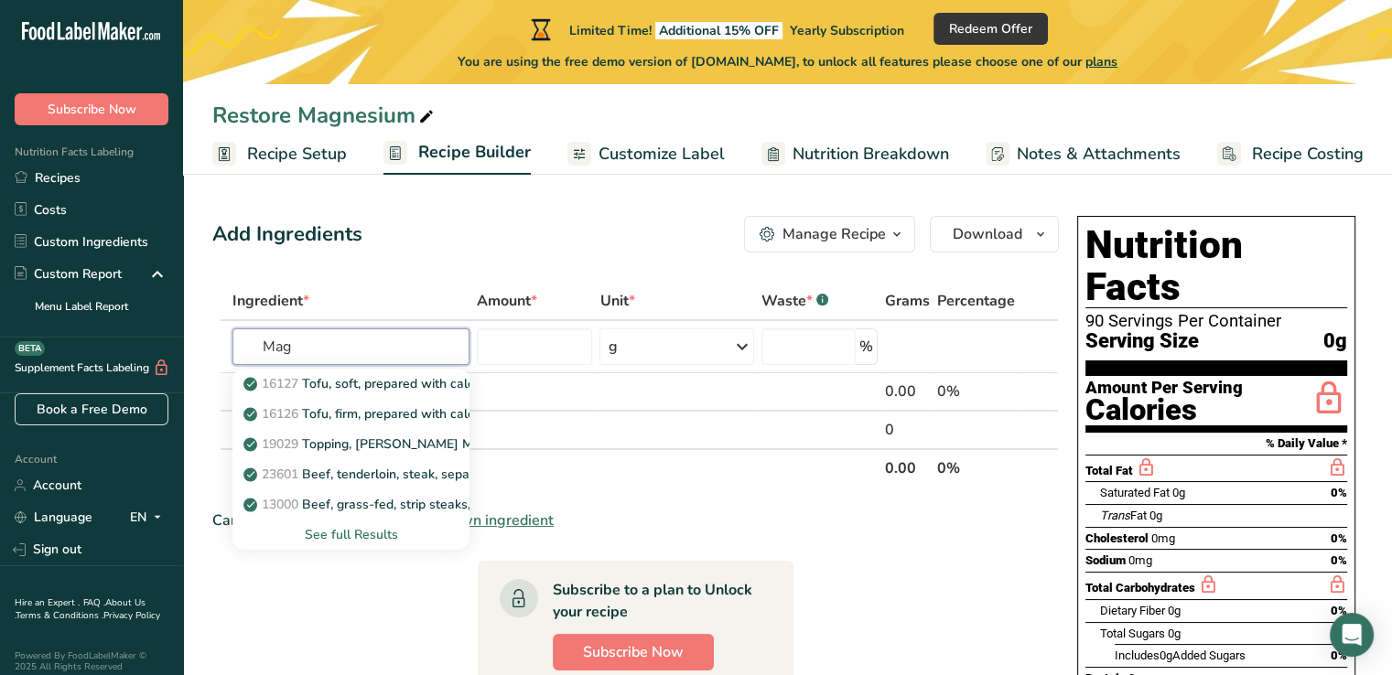
type input "Mag"
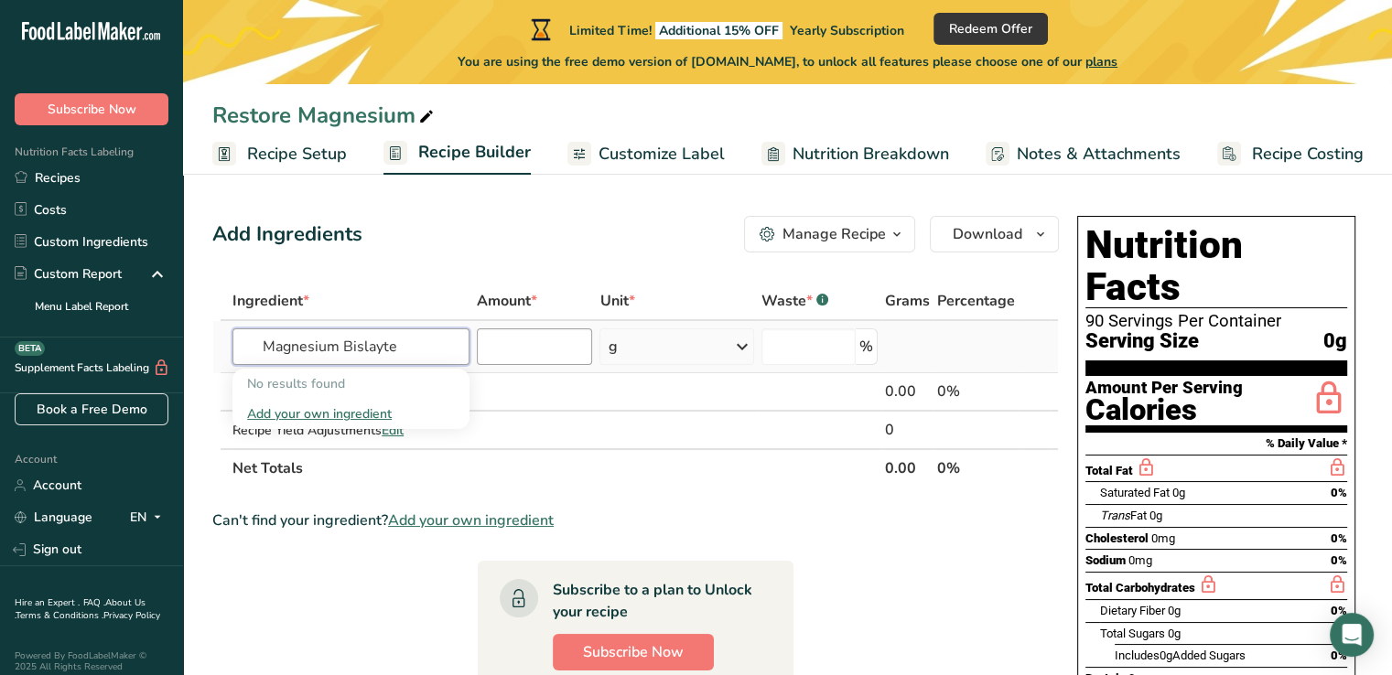
type input "Magnesium Bislayte"
click at [551, 356] on input "number" at bounding box center [534, 347] width 115 height 37
click at [410, 347] on input "text" at bounding box center [350, 347] width 237 height 37
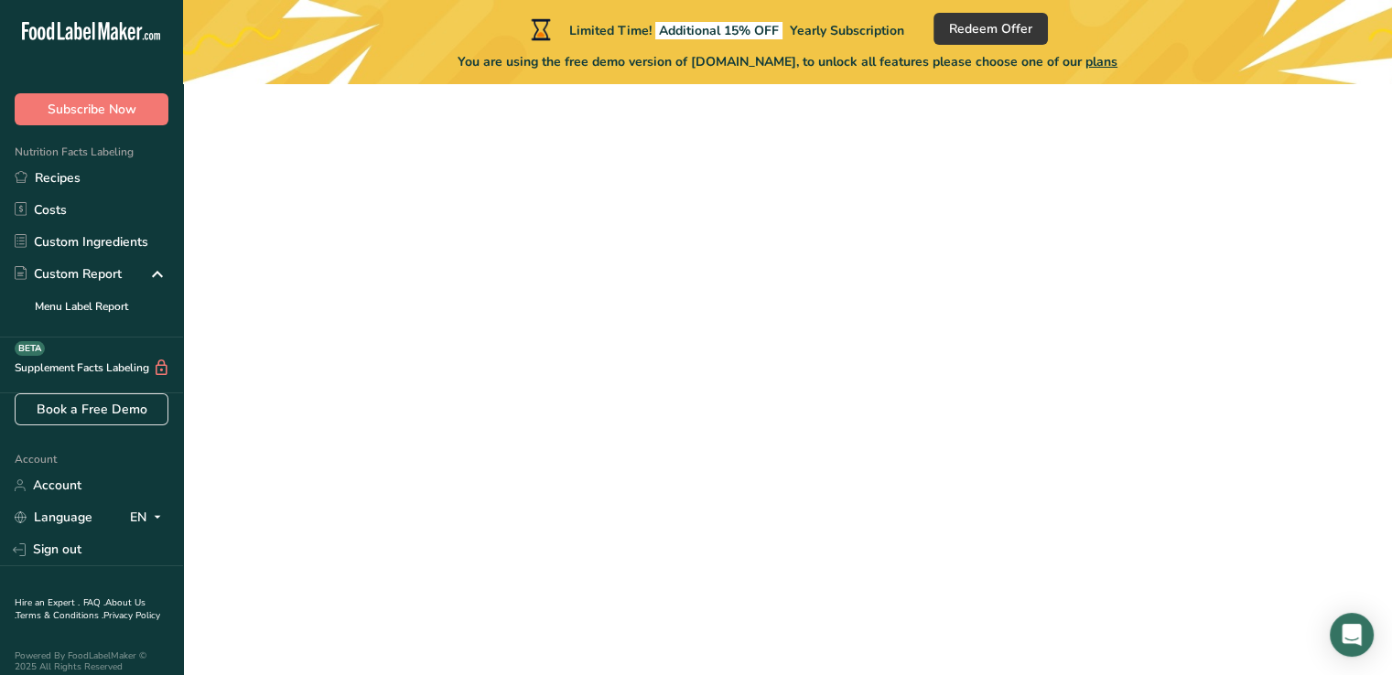
scroll to position [158, 0]
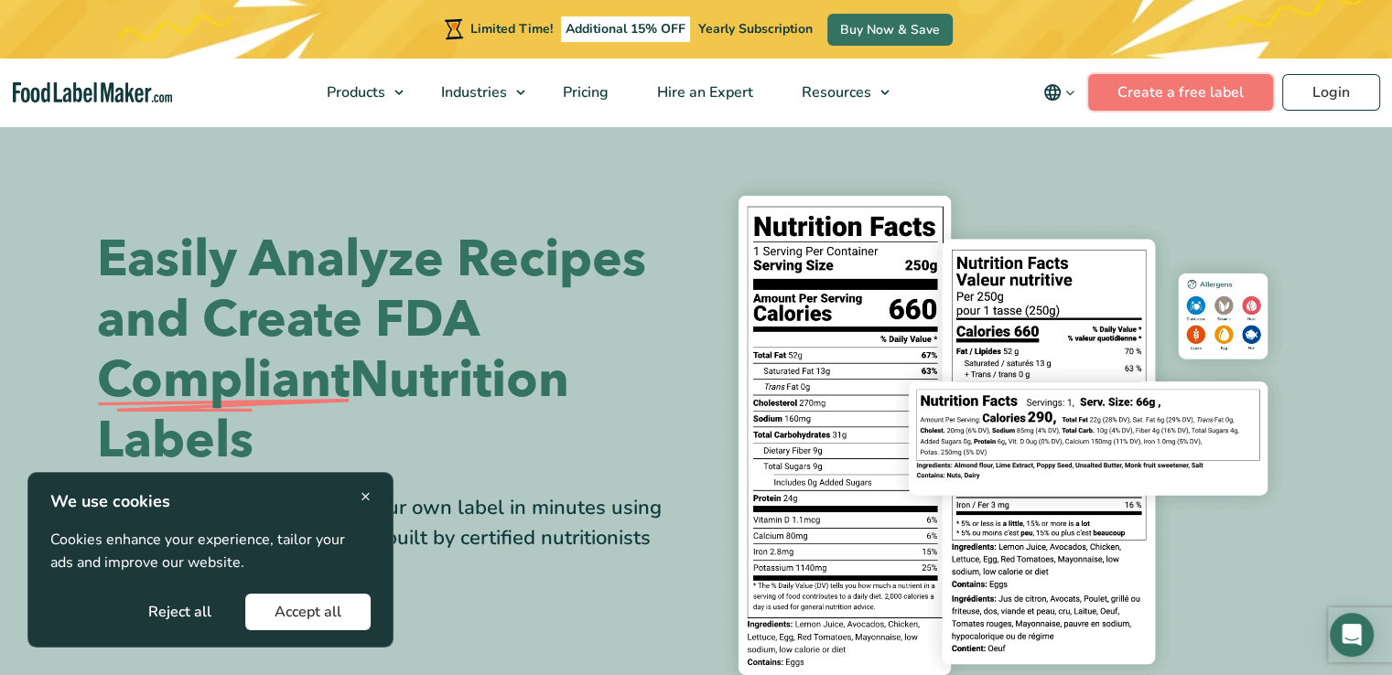
click at [1180, 88] on link "Create a free label" at bounding box center [1180, 92] width 185 height 37
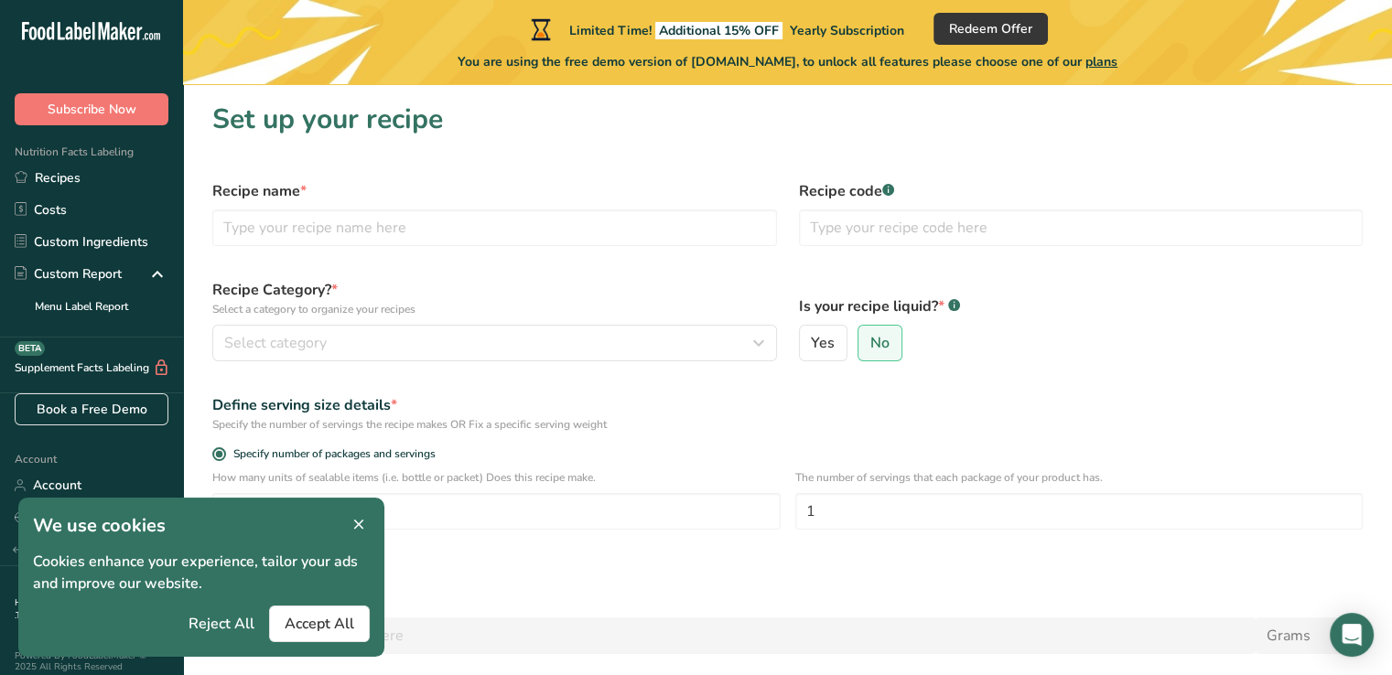
click at [357, 523] on icon at bounding box center [359, 526] width 16 height 26
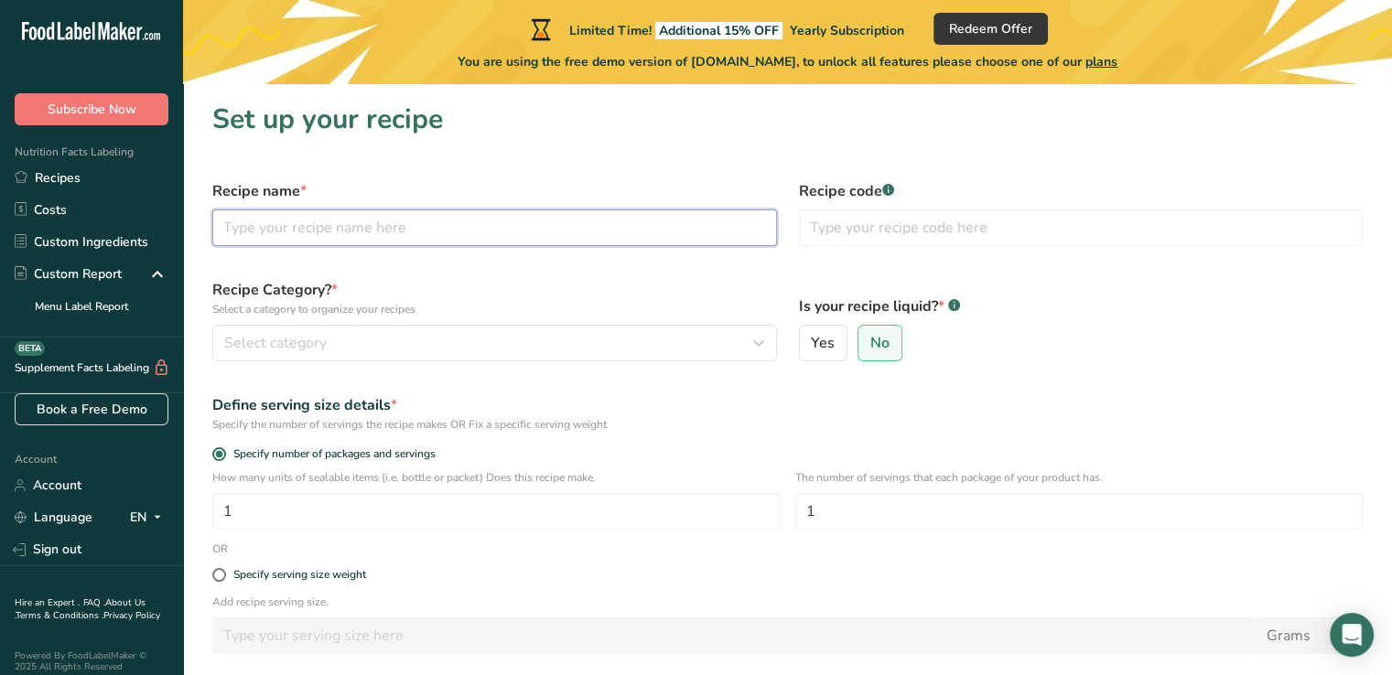
click at [397, 218] on input "text" at bounding box center [494, 228] width 565 height 37
type input "Restore Magnesium"
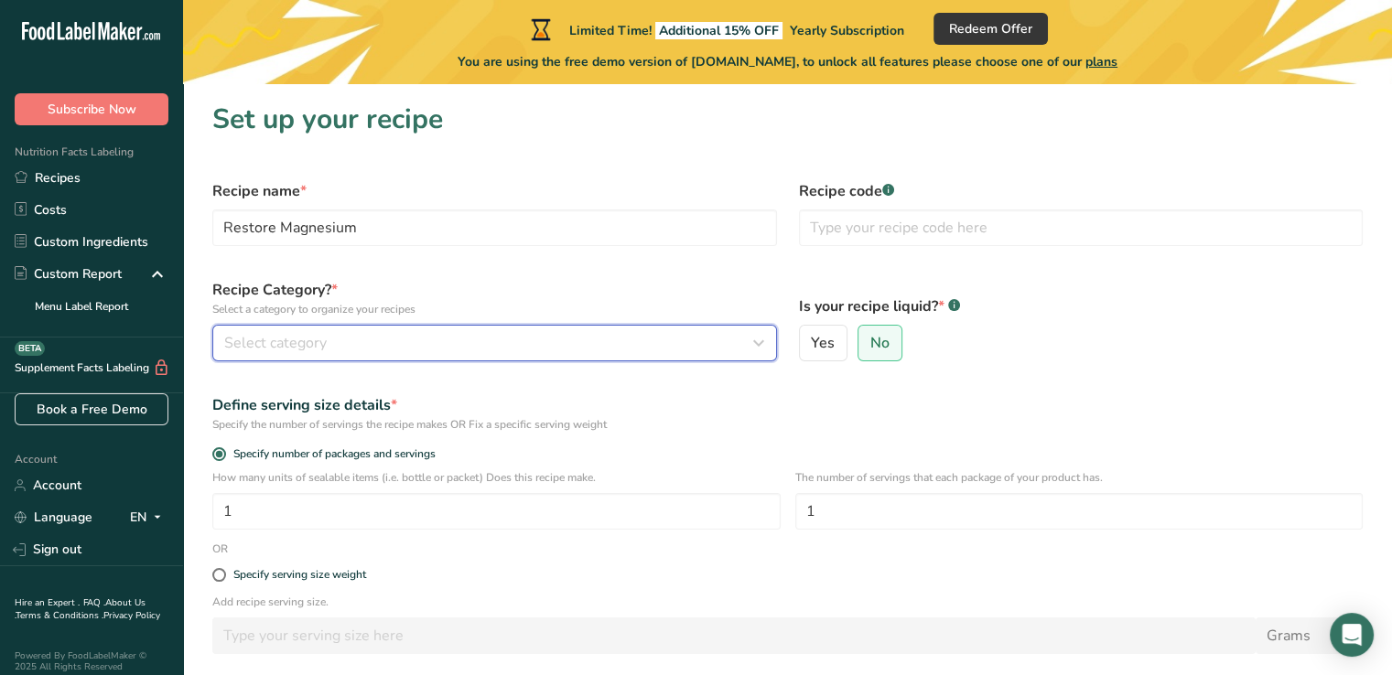
click at [251, 345] on span "Select category" at bounding box center [275, 343] width 103 height 22
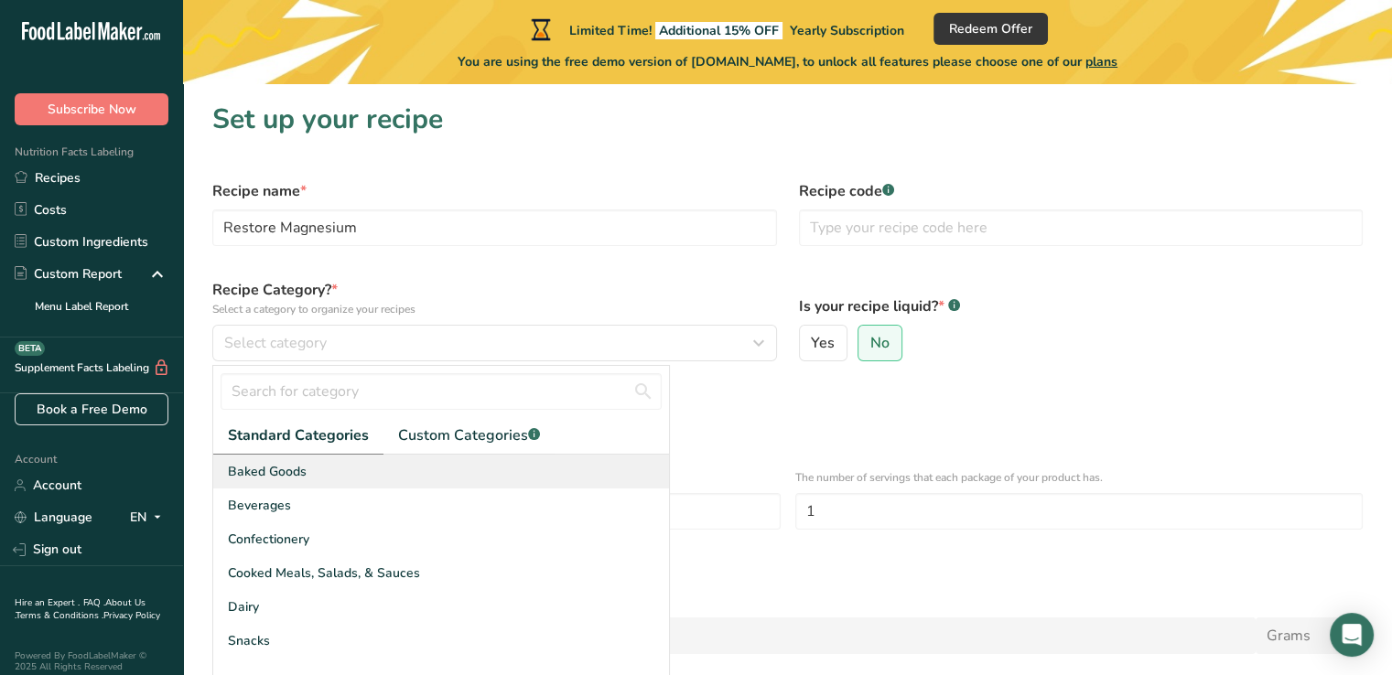
click at [295, 462] on span "Baked Goods" at bounding box center [267, 471] width 79 height 19
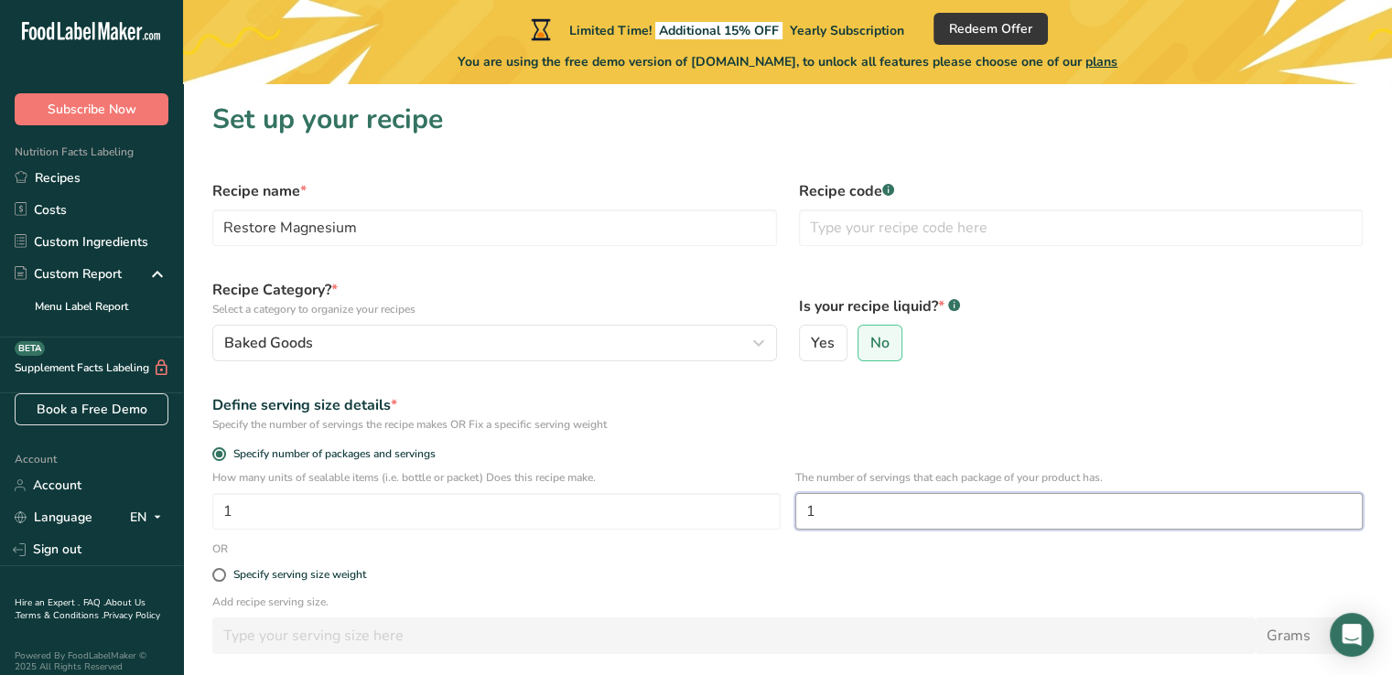
click at [856, 519] on input "1" at bounding box center [1079, 511] width 568 height 37
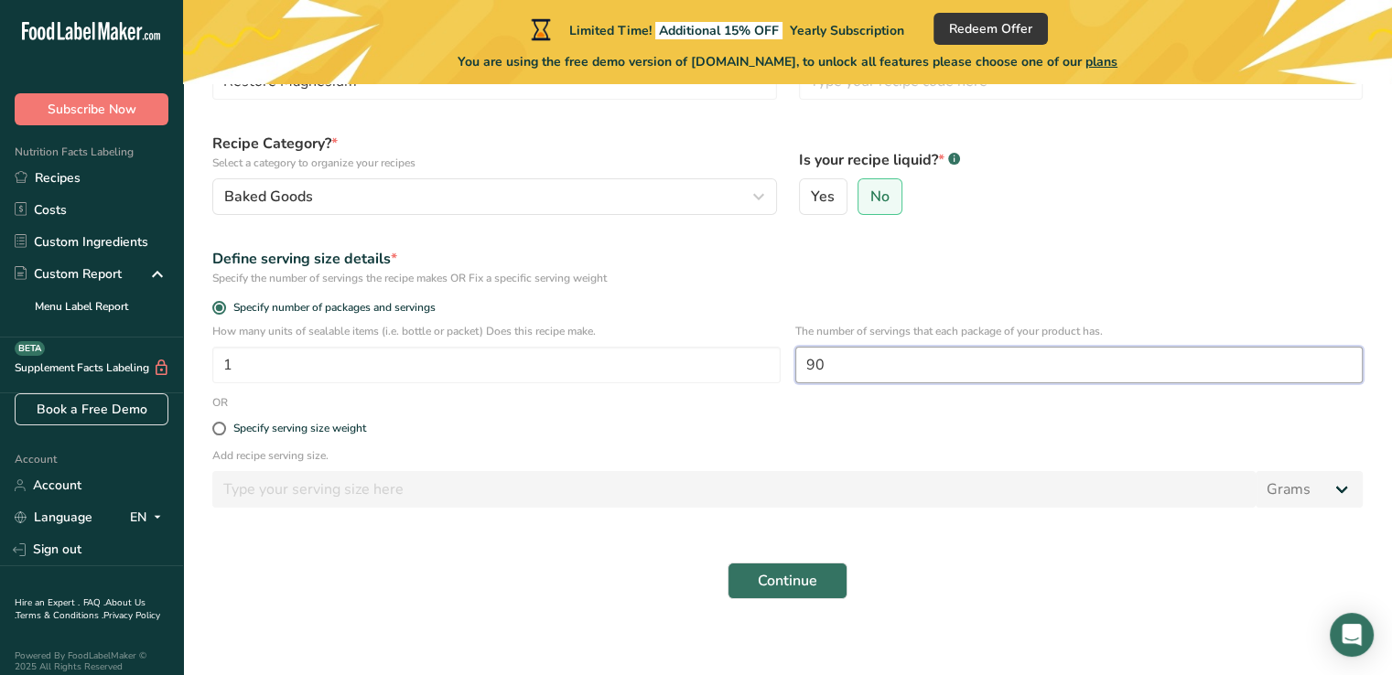
scroll to position [158, 0]
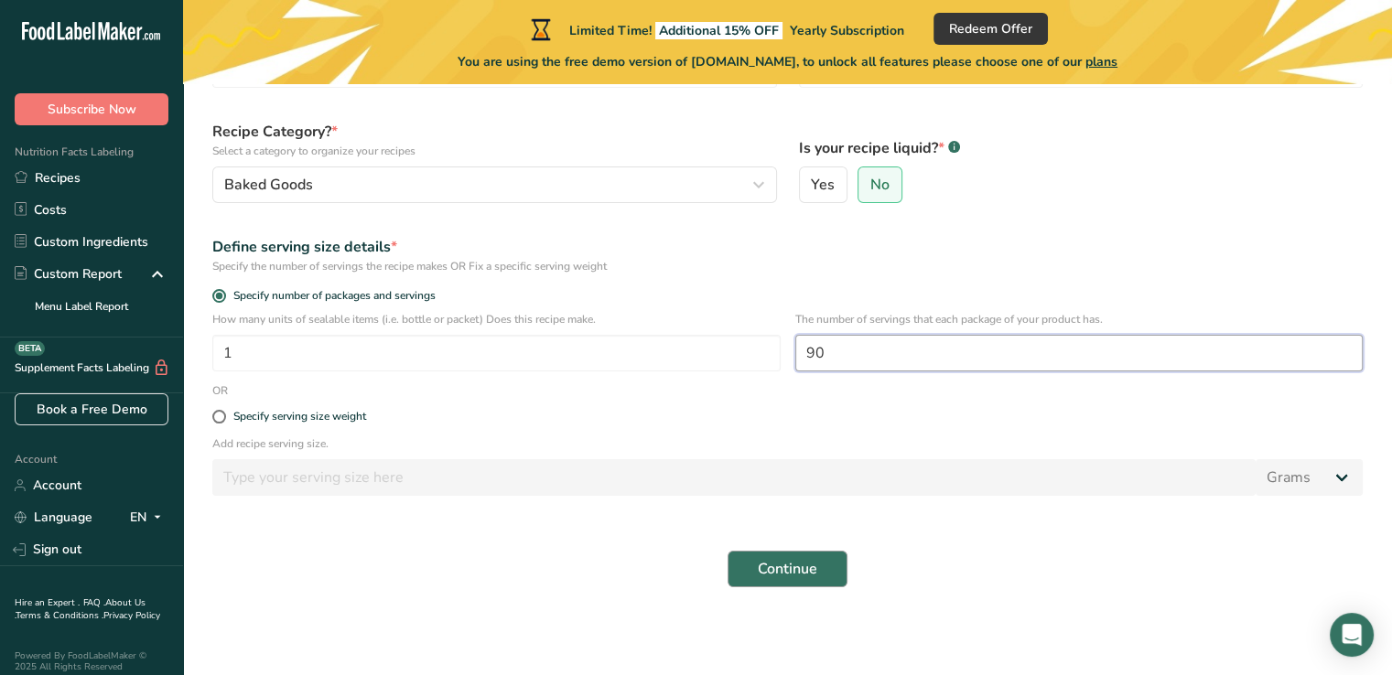
type input "90"
click at [758, 576] on span "Continue" at bounding box center [787, 569] width 59 height 22
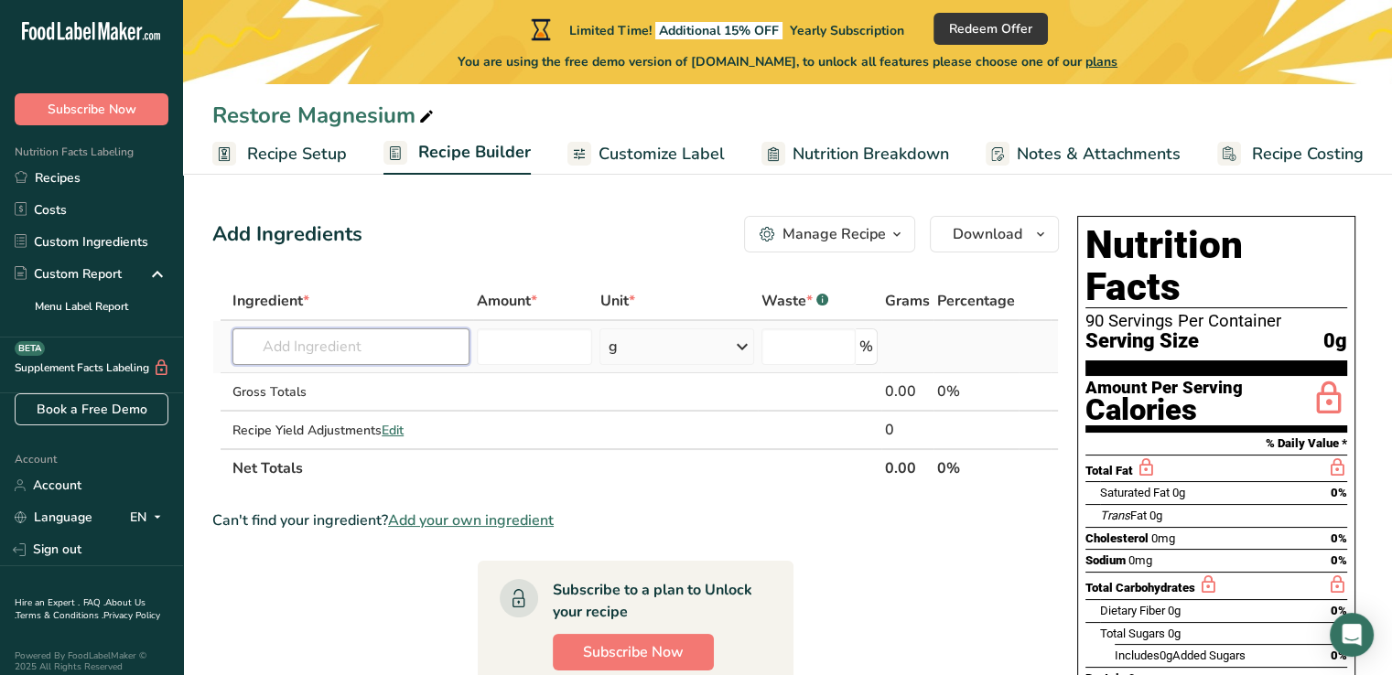
click at [355, 330] on input "text" at bounding box center [350, 347] width 237 height 37
type input "Magnesium Bisylate"
click at [552, 345] on input "number" at bounding box center [534, 347] width 115 height 37
click at [375, 389] on div "Gross Totals" at bounding box center [350, 392] width 237 height 19
click at [357, 345] on input "text" at bounding box center [350, 347] width 237 height 37
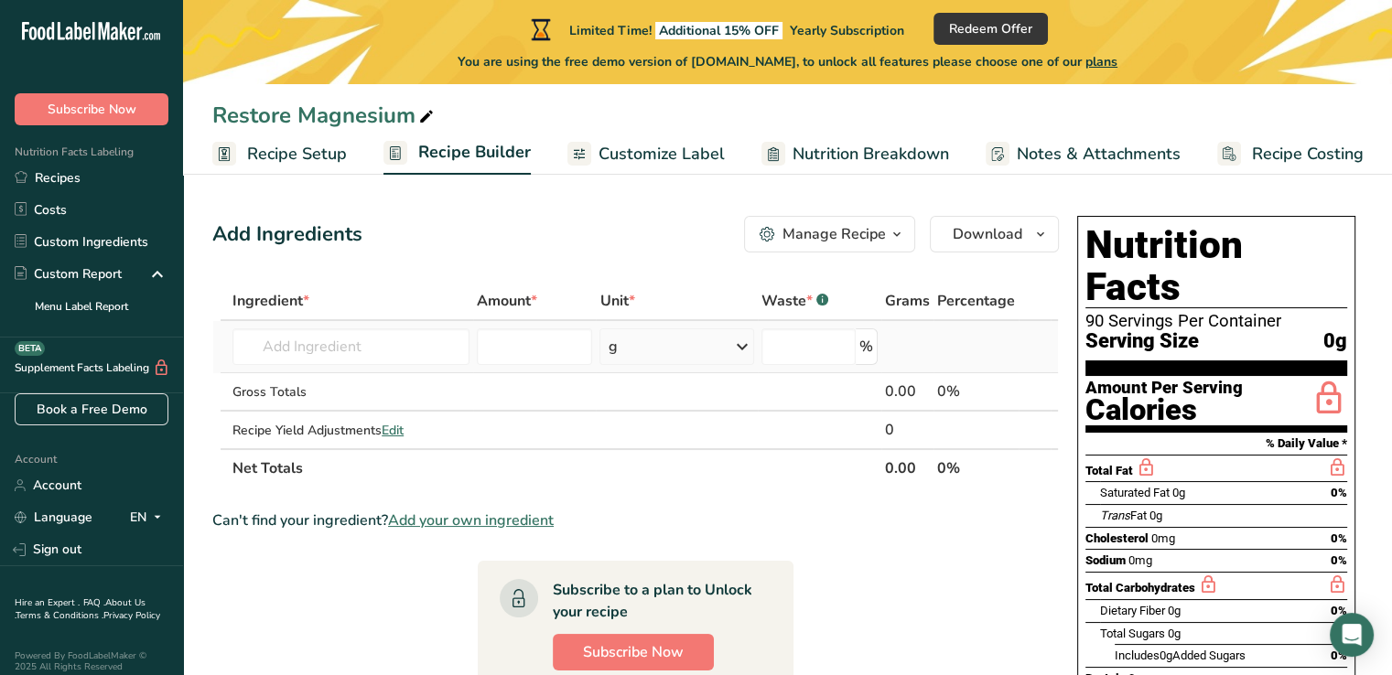
click at [984, 329] on td at bounding box center [975, 347] width 85 height 52
click at [890, 391] on div "0.00" at bounding box center [907, 392] width 45 height 22
click at [795, 510] on div "Can't find your ingredient? Add your own ingredient" at bounding box center [635, 521] width 847 height 22
click at [468, 521] on span "Add your own ingredient" at bounding box center [471, 521] width 166 height 22
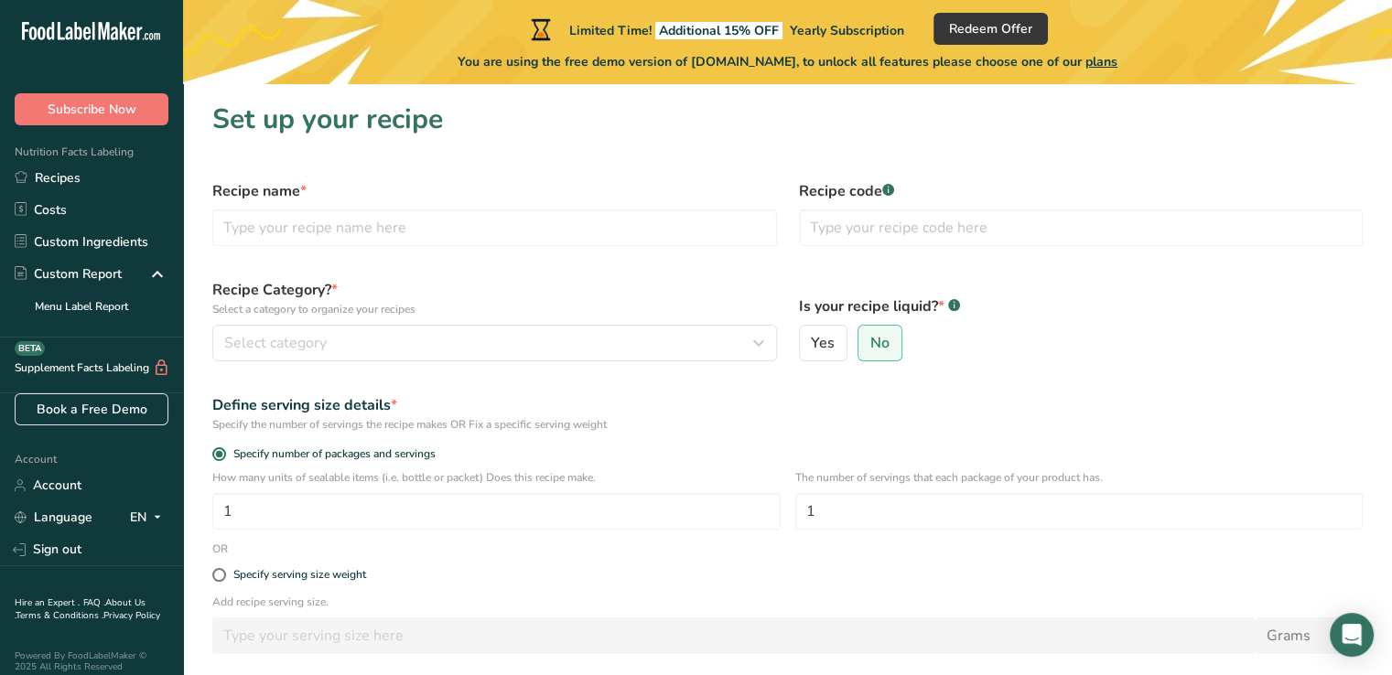
scroll to position [158, 0]
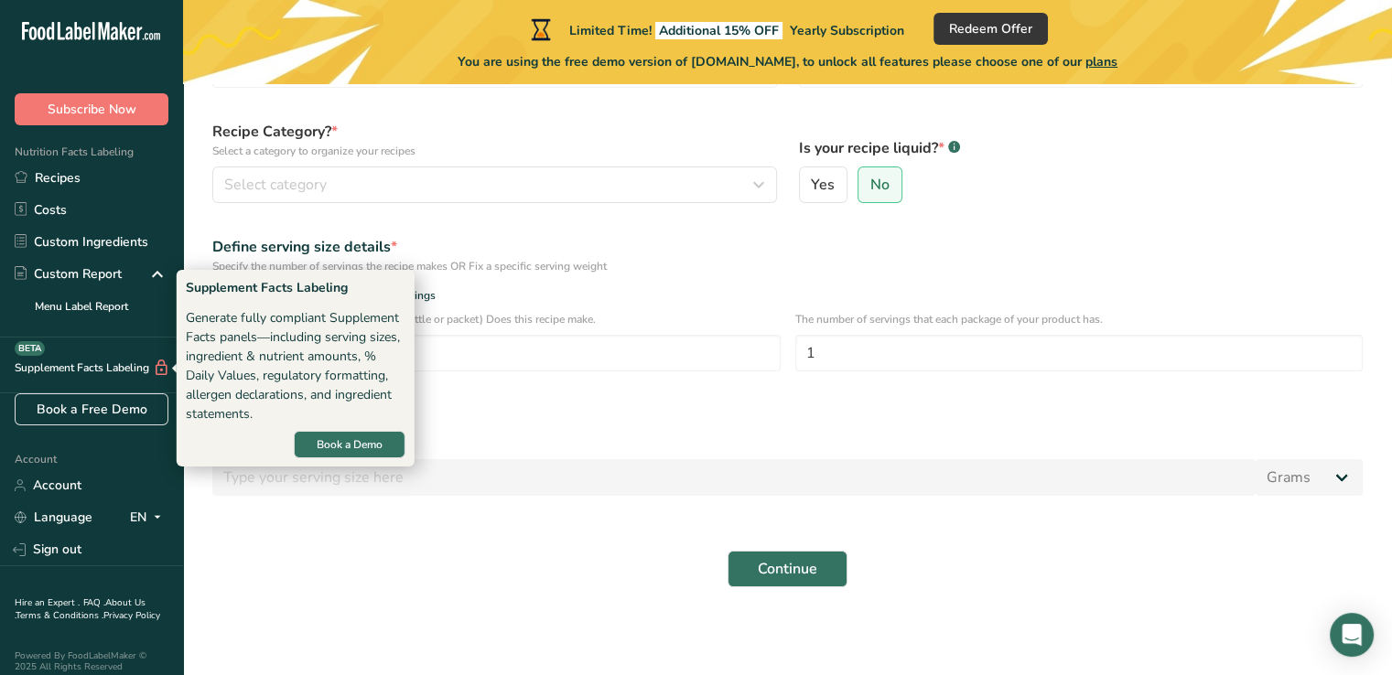
click at [67, 363] on div "Supplement Facts Labeling BETA" at bounding box center [85, 368] width 170 height 19
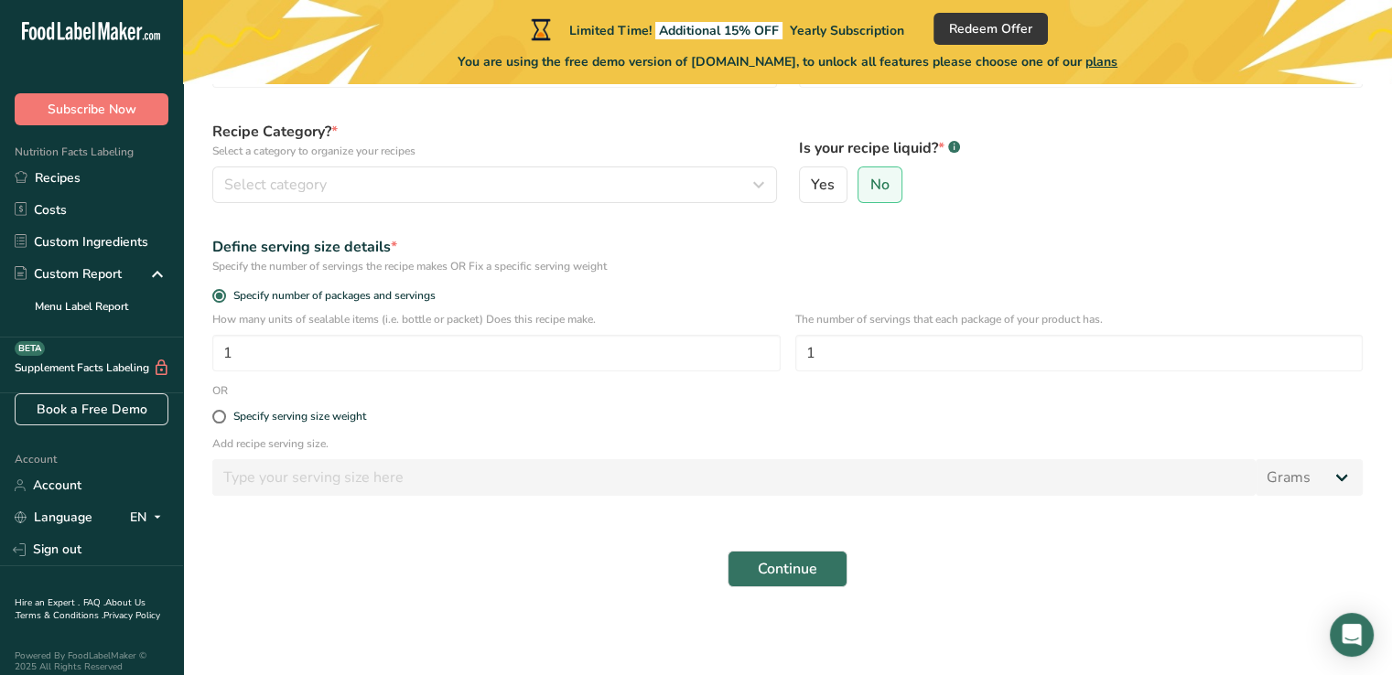
click at [154, 370] on div "Supplement Facts Labeling BETA" at bounding box center [85, 368] width 170 height 19
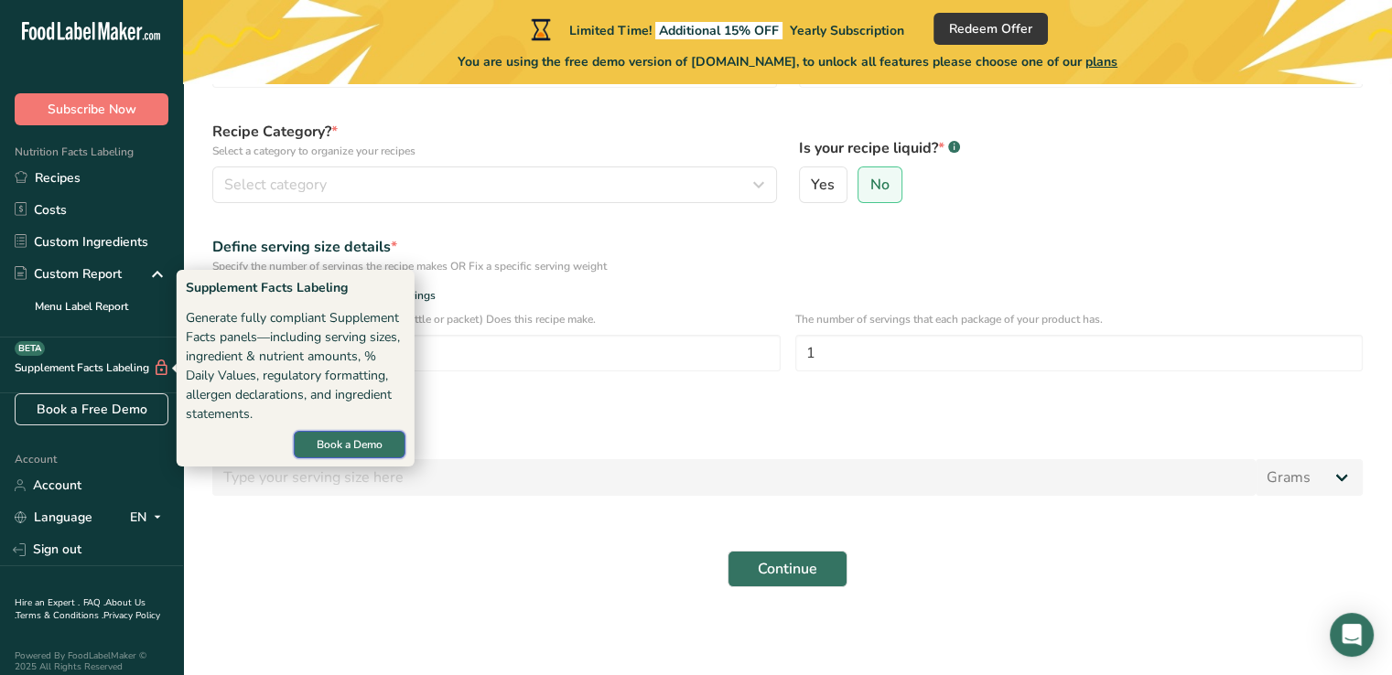
click at [349, 433] on button "Book a Demo" at bounding box center [350, 444] width 112 height 27
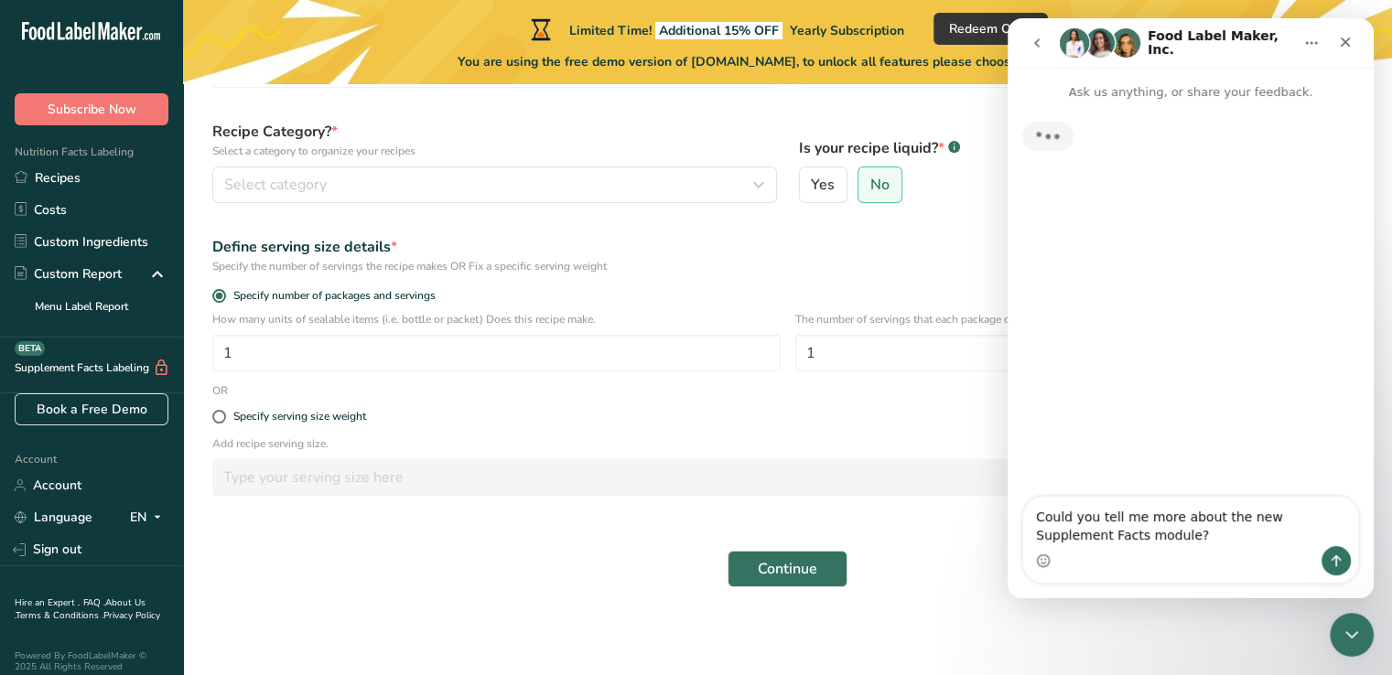
scroll to position [0, 0]
